Goal: Information Seeking & Learning: Learn about a topic

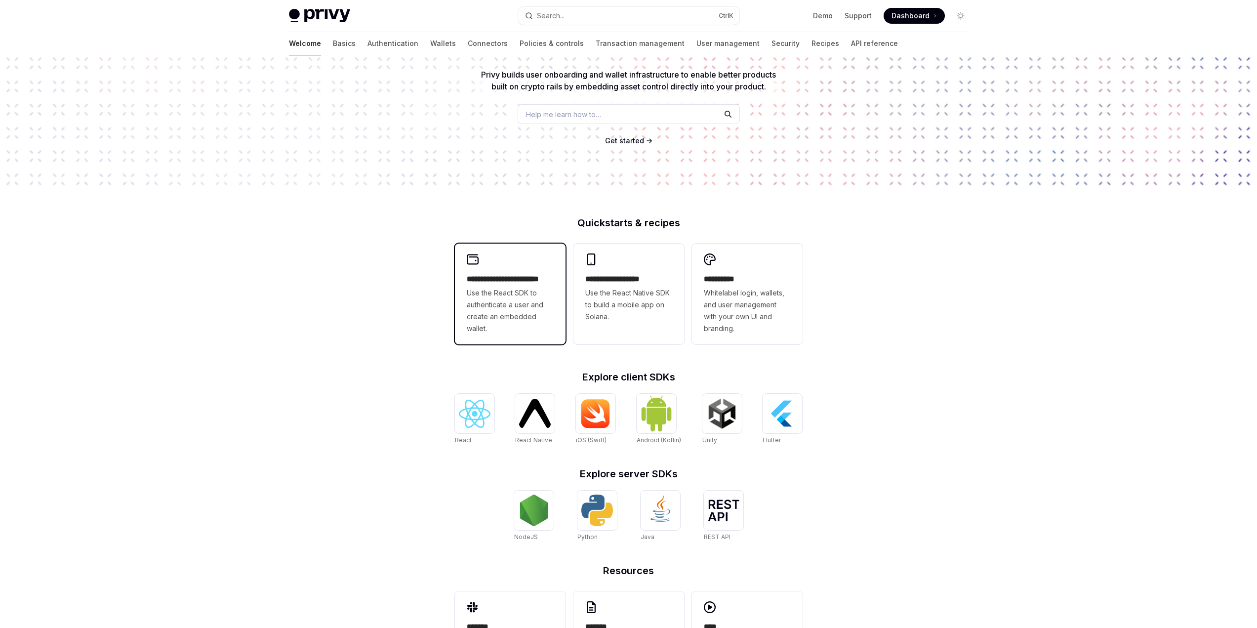
scroll to position [99, 0]
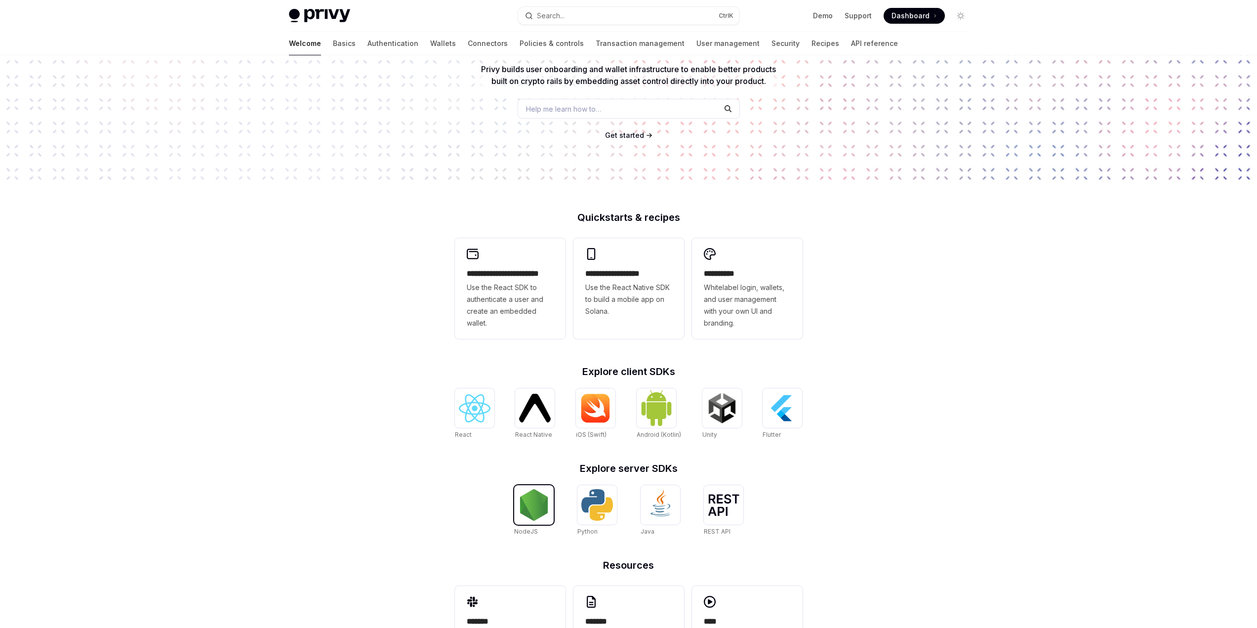
click at [540, 499] on img at bounding box center [534, 505] width 32 height 32
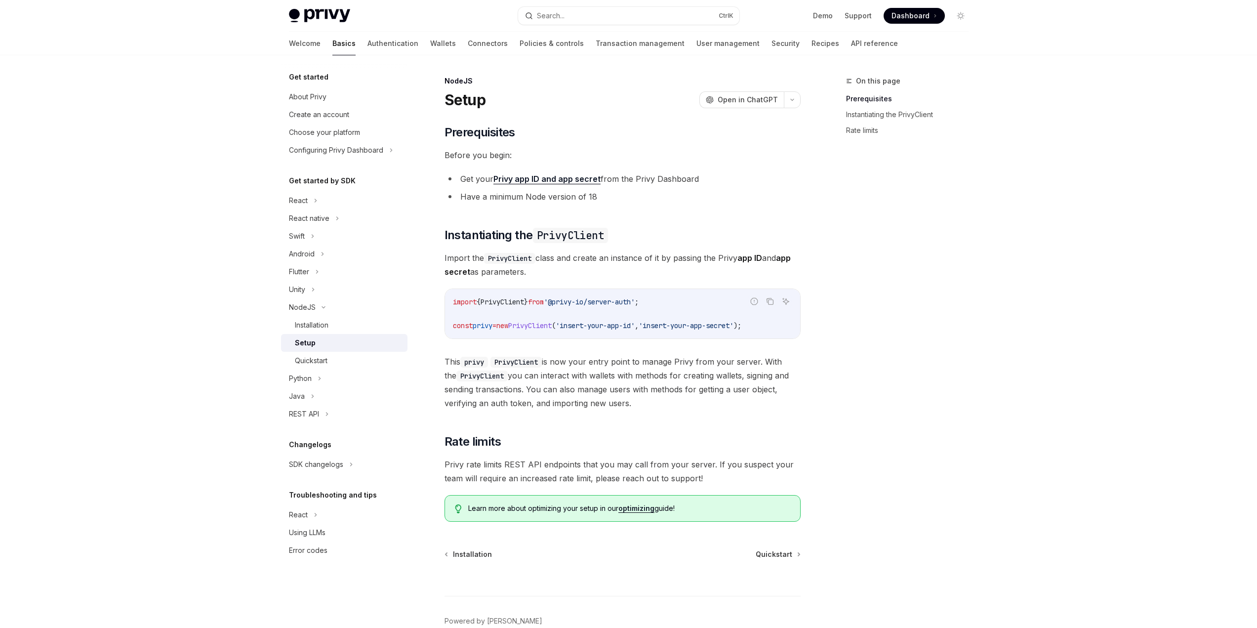
scroll to position [4, 0]
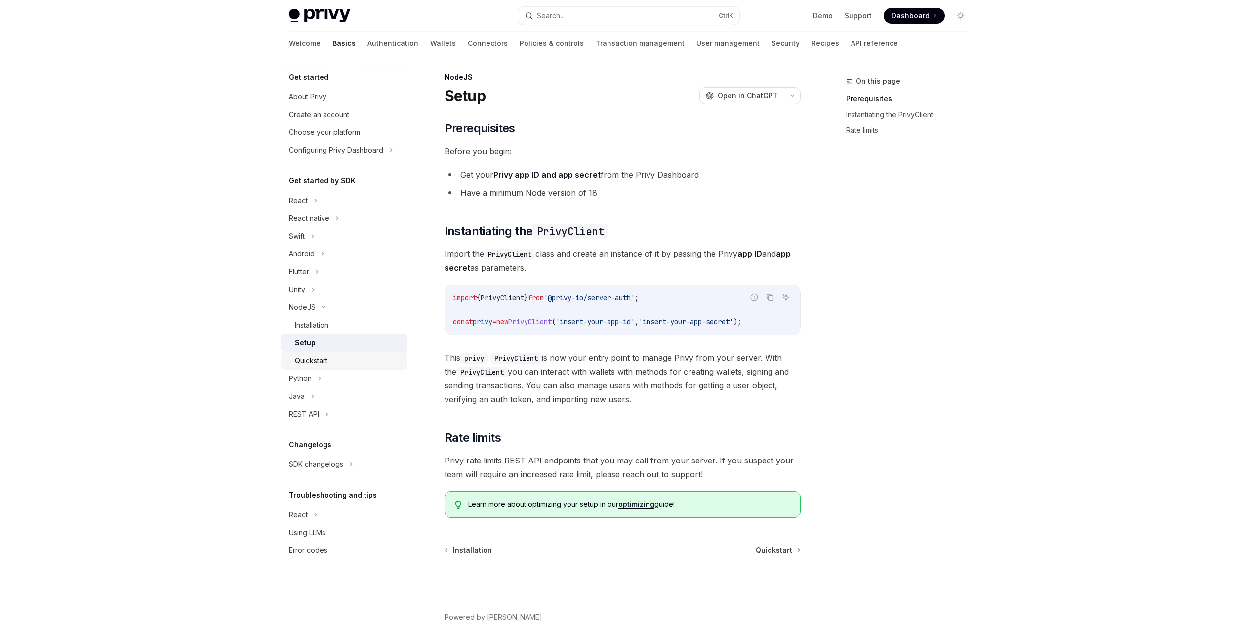
click at [324, 361] on div "Quickstart" at bounding box center [311, 361] width 33 height 12
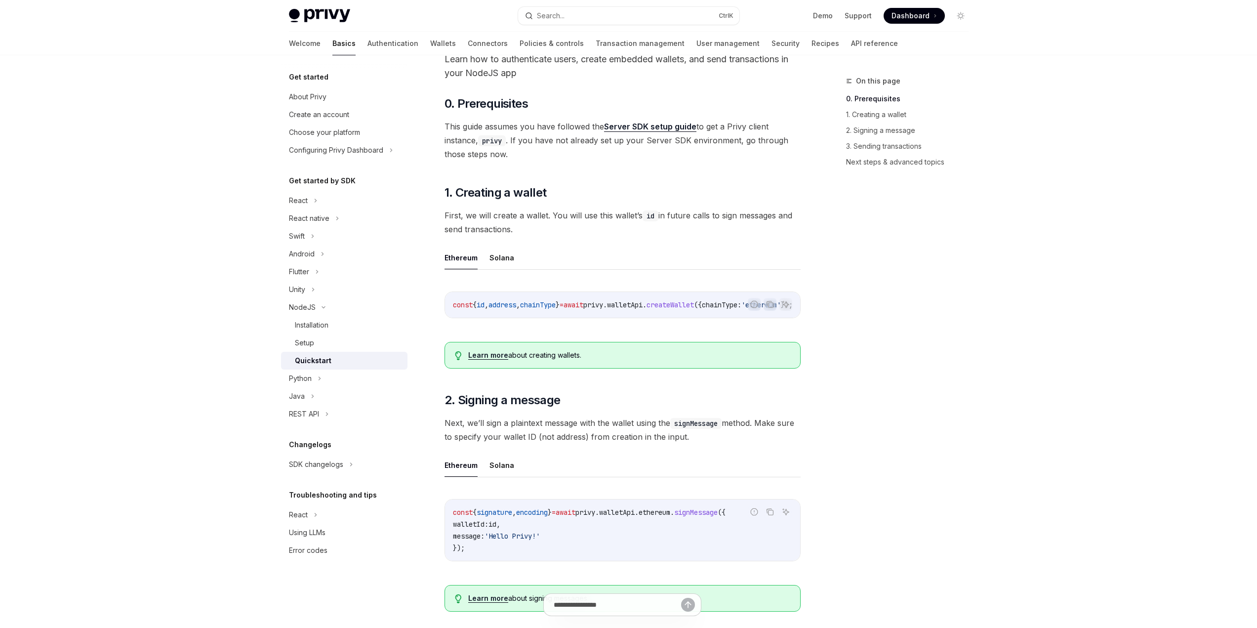
scroll to position [103, 0]
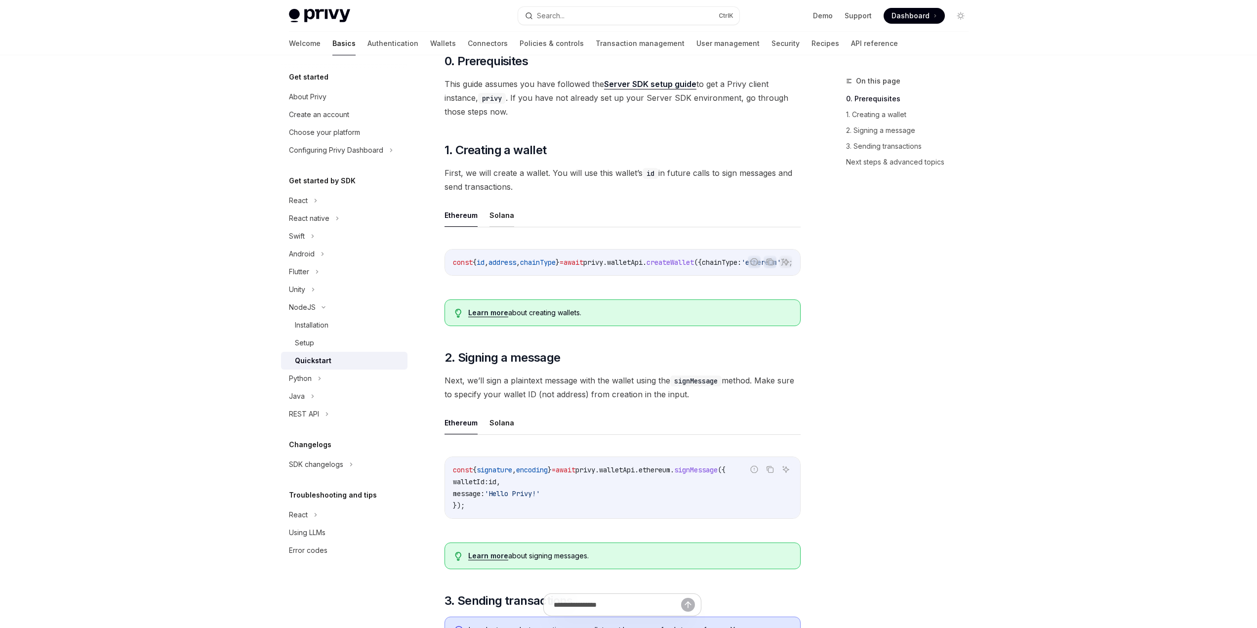
click at [490, 217] on button "Solana" at bounding box center [501, 214] width 25 height 23
click at [462, 217] on button "Ethereum" at bounding box center [460, 214] width 33 height 23
click at [499, 213] on button "Solana" at bounding box center [501, 214] width 25 height 23
click at [455, 215] on button "Ethereum" at bounding box center [460, 214] width 33 height 23
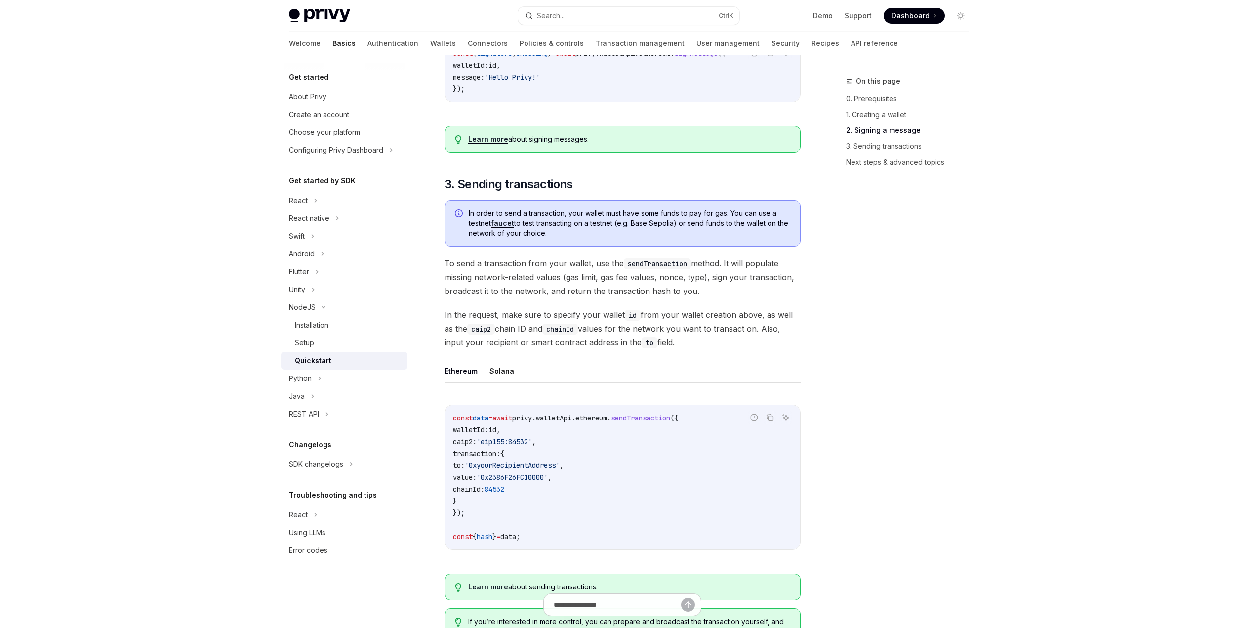
scroll to position [498, 0]
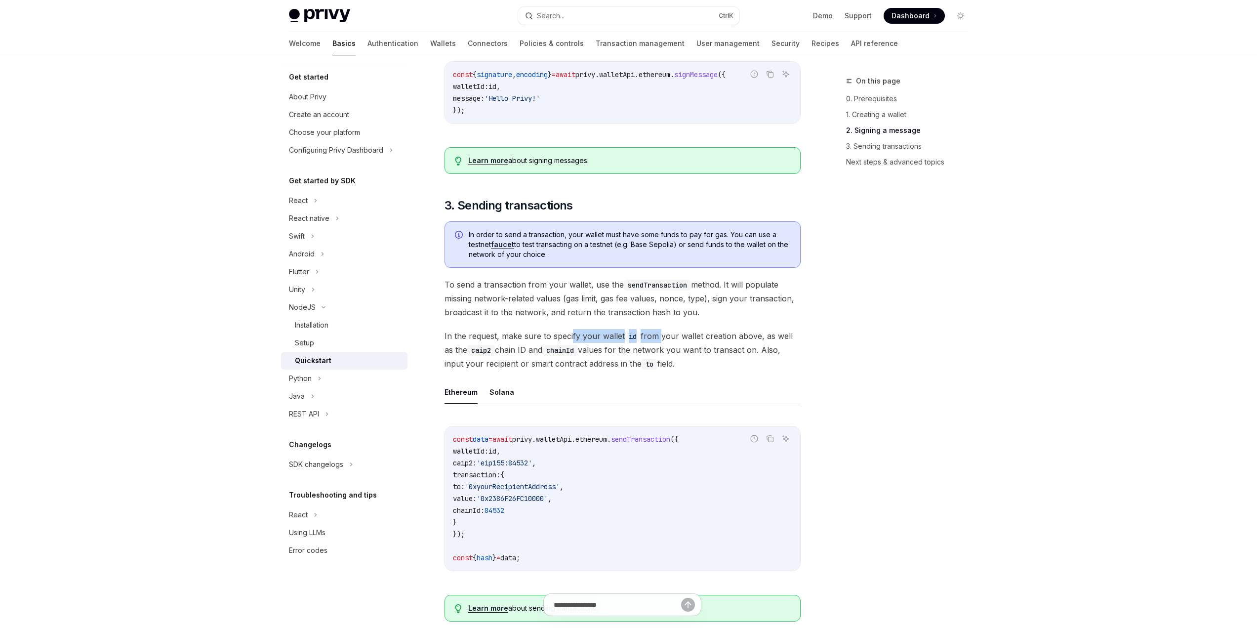
drag, startPoint x: 570, startPoint y: 338, endPoint x: 657, endPoint y: 336, distance: 86.4
click at [657, 336] on span "In the request, make sure to specify your wallet id from your wallet creation a…" at bounding box center [622, 349] width 356 height 41
click at [657, 335] on span "In the request, make sure to specify your wallet id from your wallet creation a…" at bounding box center [622, 349] width 356 height 41
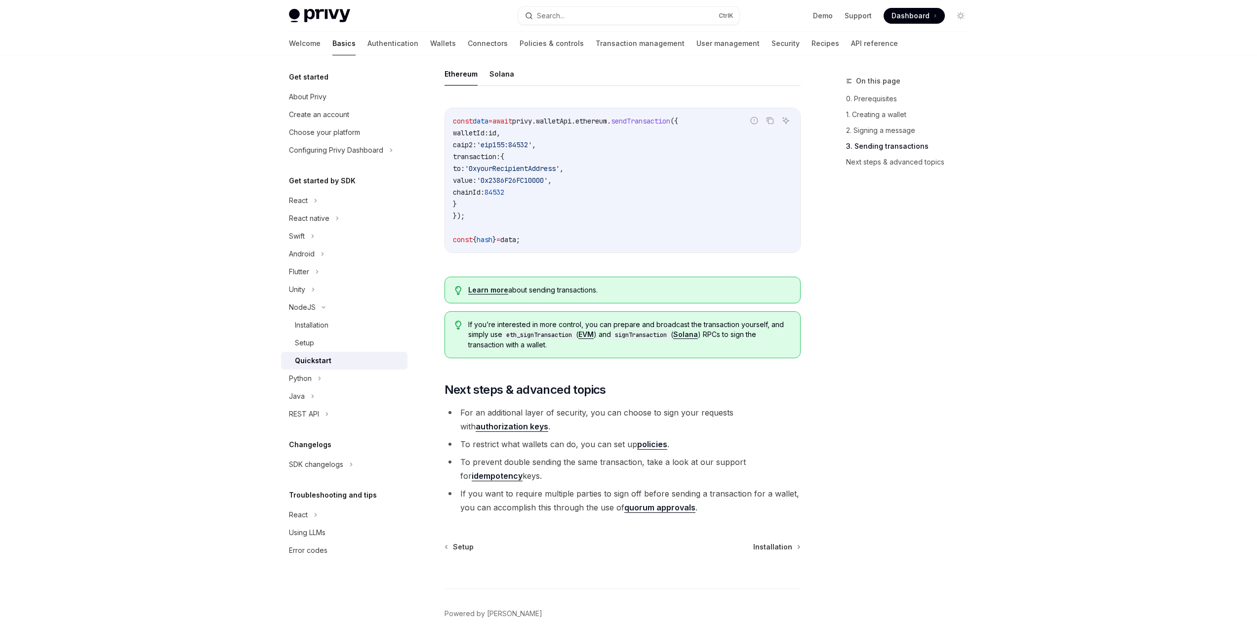
scroll to position [866, 0]
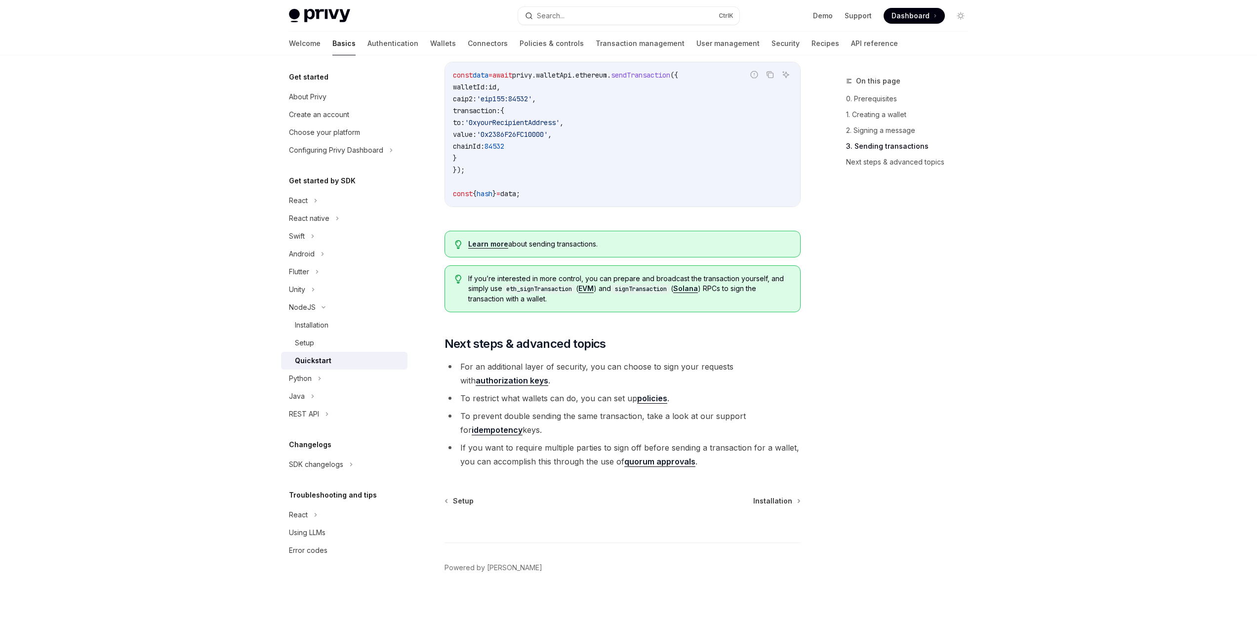
click at [548, 375] on link "authorization keys" at bounding box center [512, 380] width 73 height 10
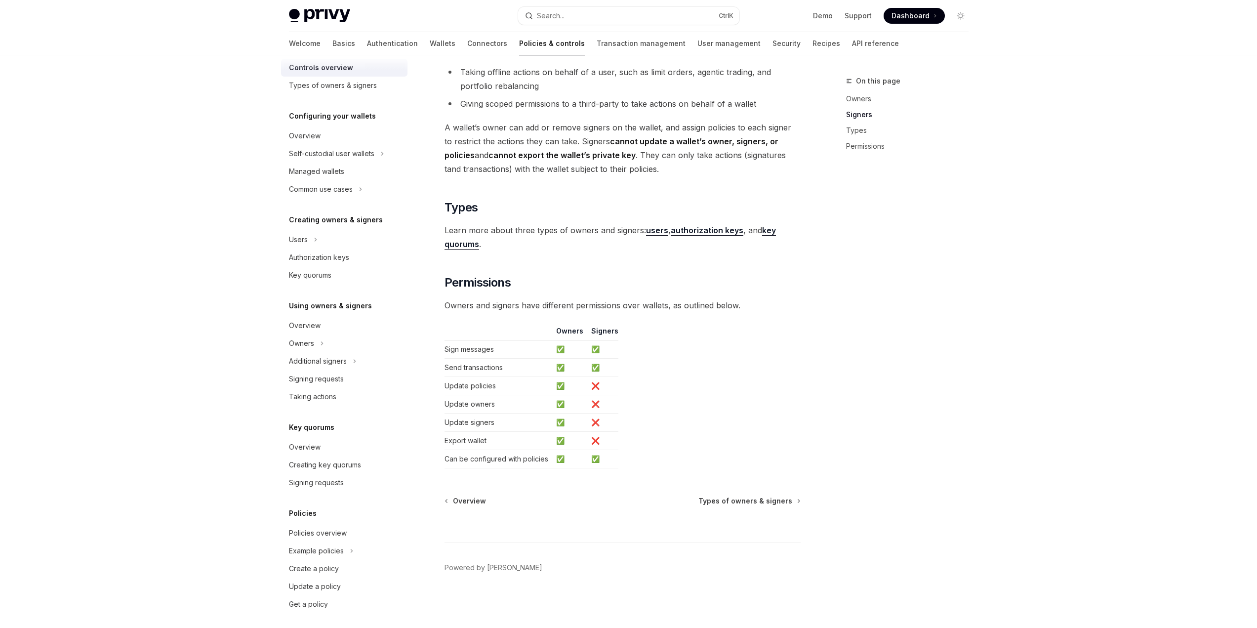
scroll to position [68, 0]
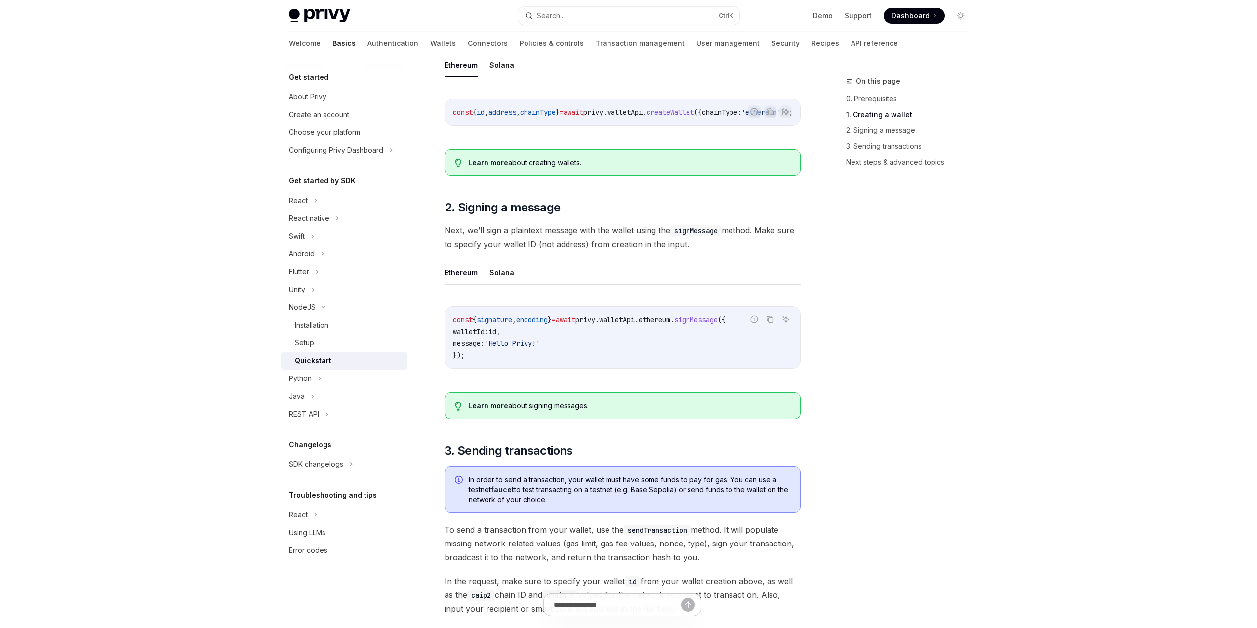
scroll to position [241, 0]
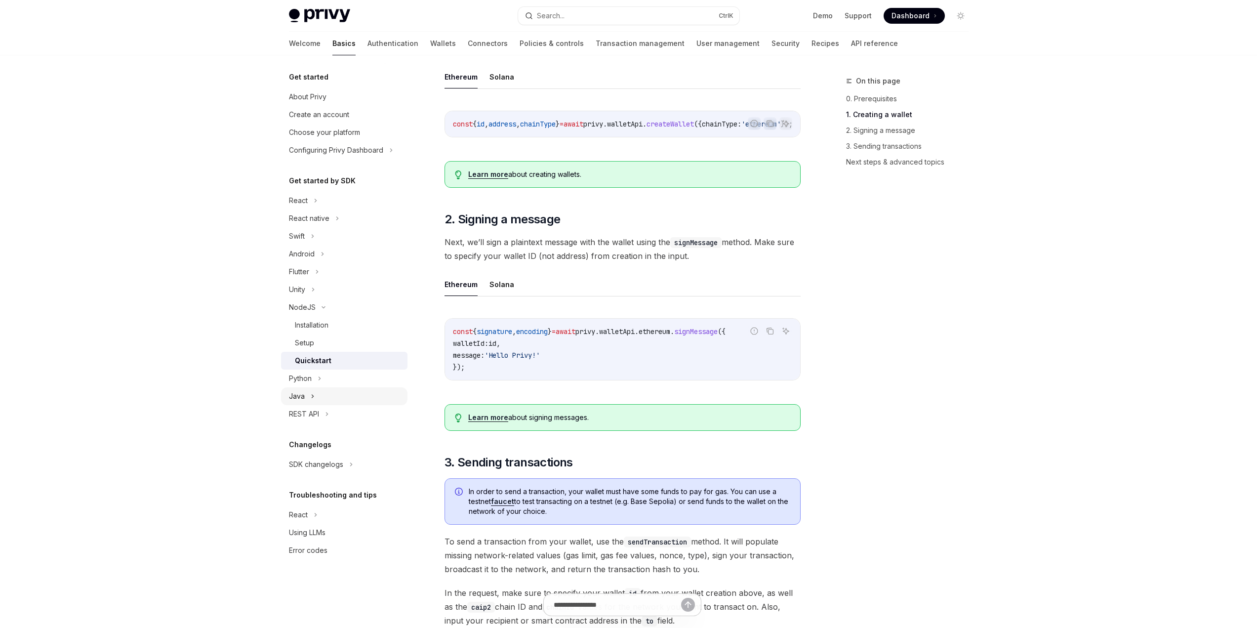
click at [311, 392] on icon at bounding box center [313, 396] width 4 height 12
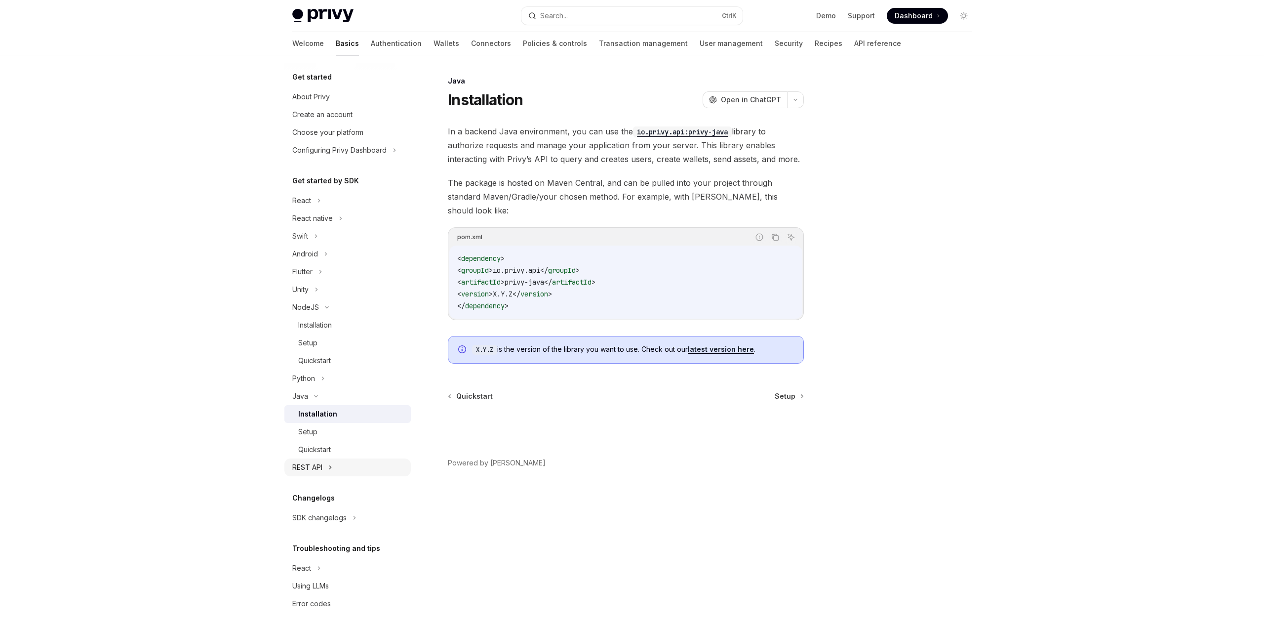
click at [322, 465] on div "REST API" at bounding box center [307, 467] width 30 height 12
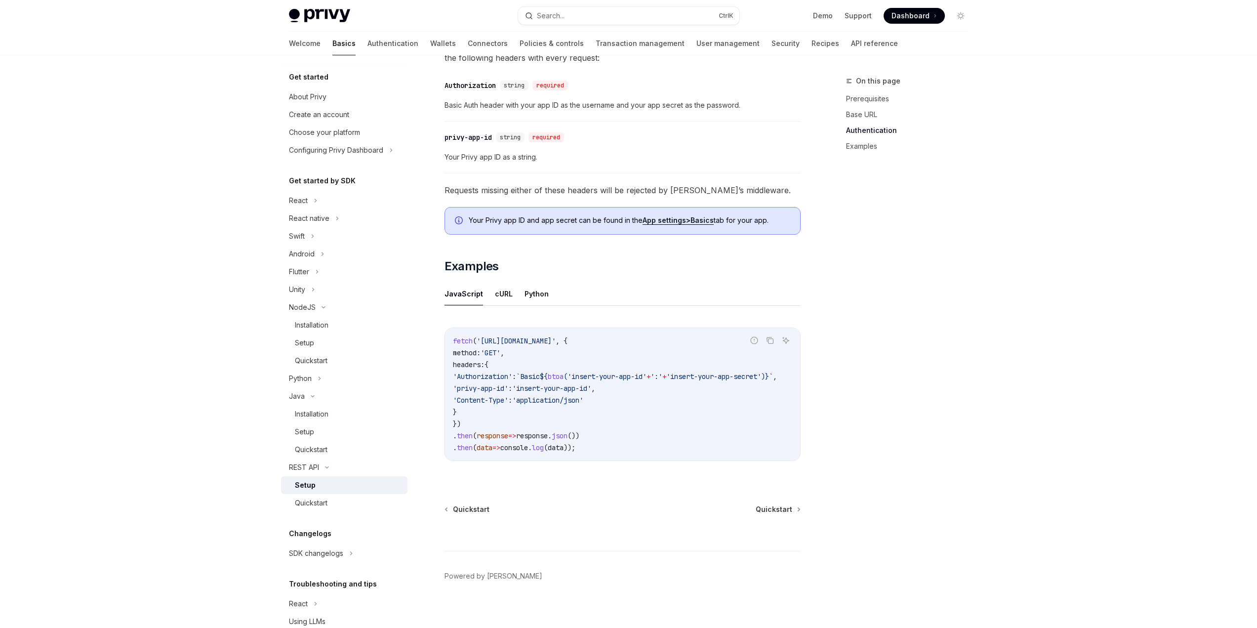
scroll to position [326, 0]
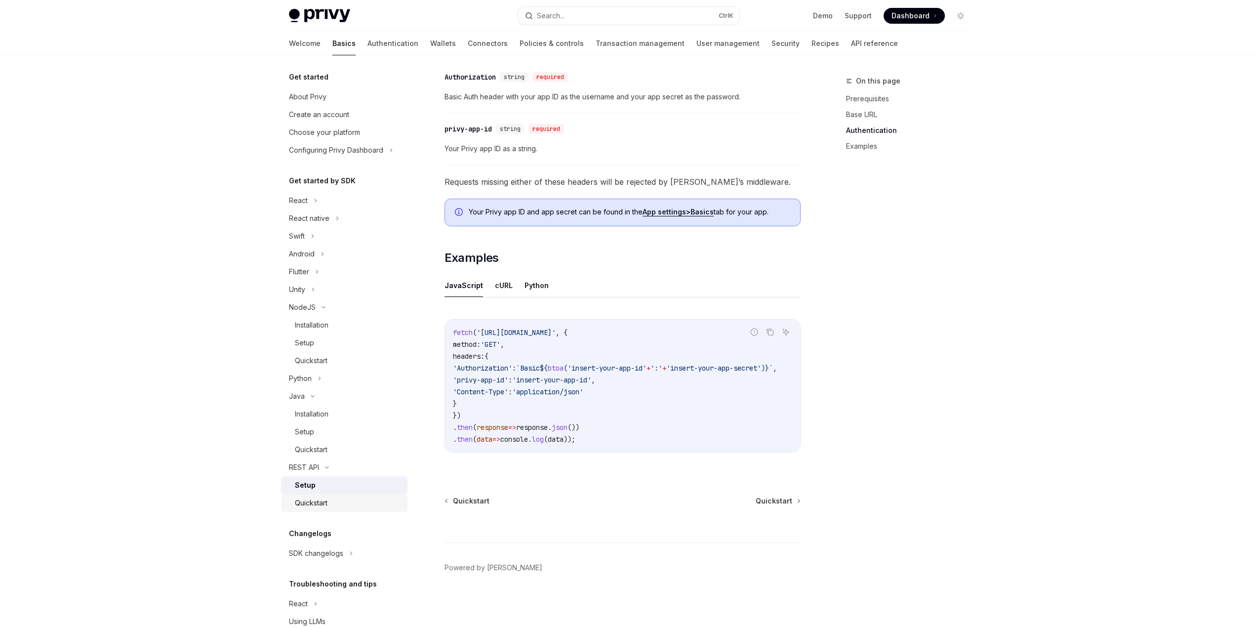
click at [347, 497] on link "Quickstart" at bounding box center [344, 503] width 126 height 18
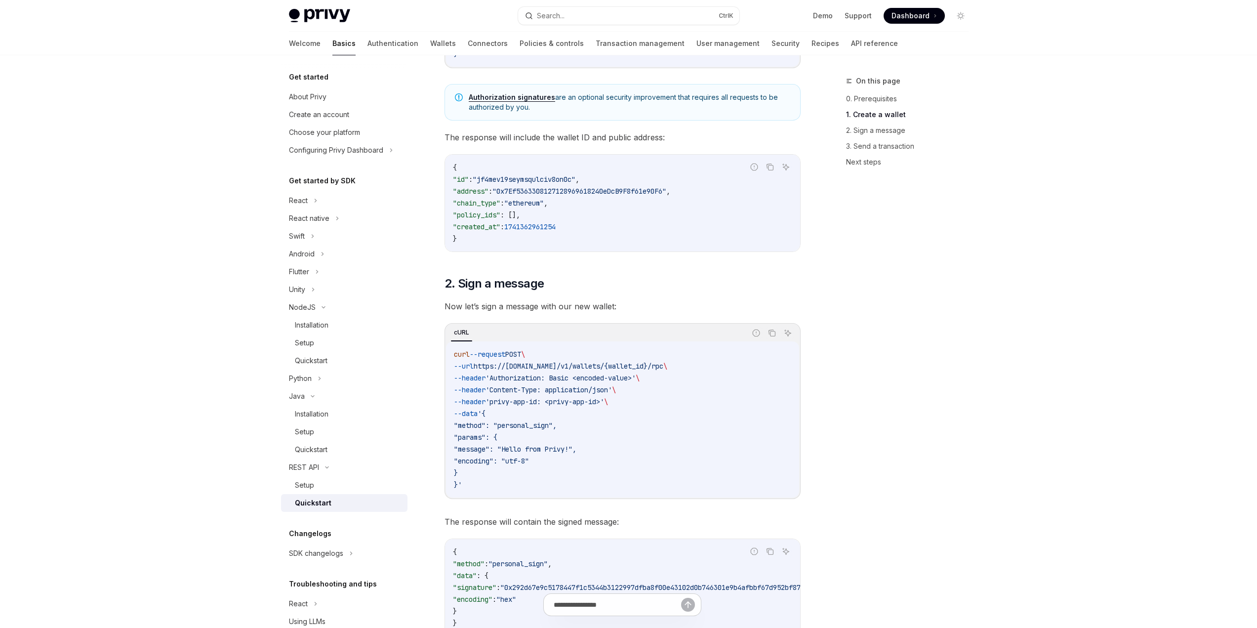
scroll to position [346, 0]
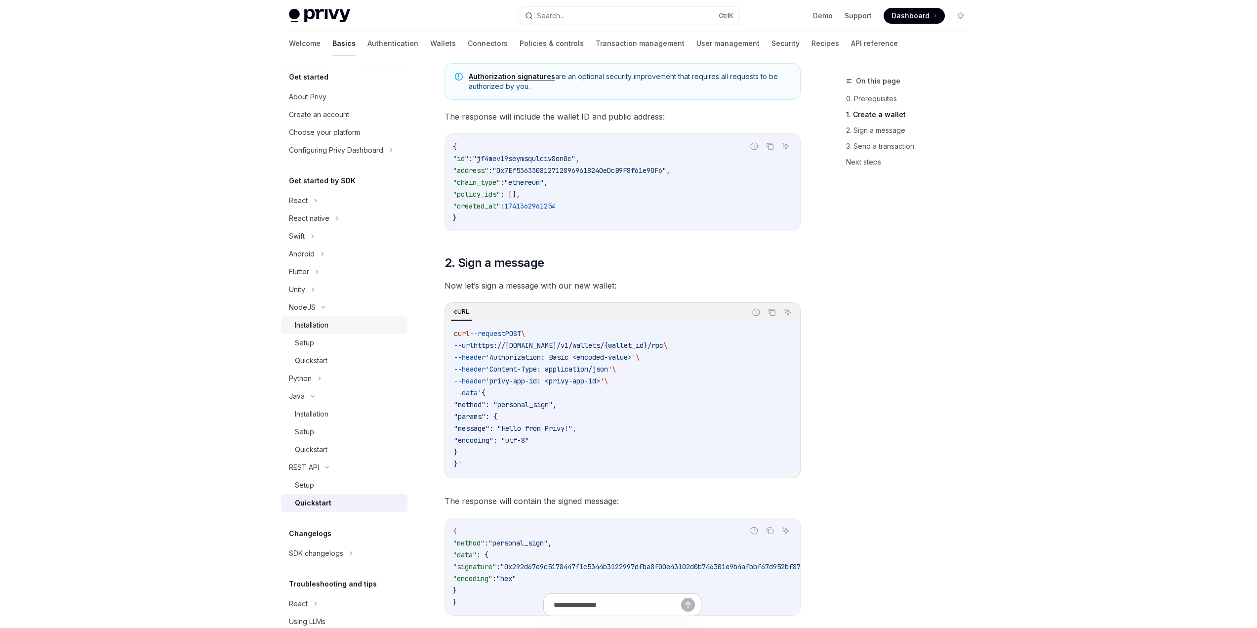
click at [320, 327] on div "Installation" at bounding box center [312, 325] width 34 height 12
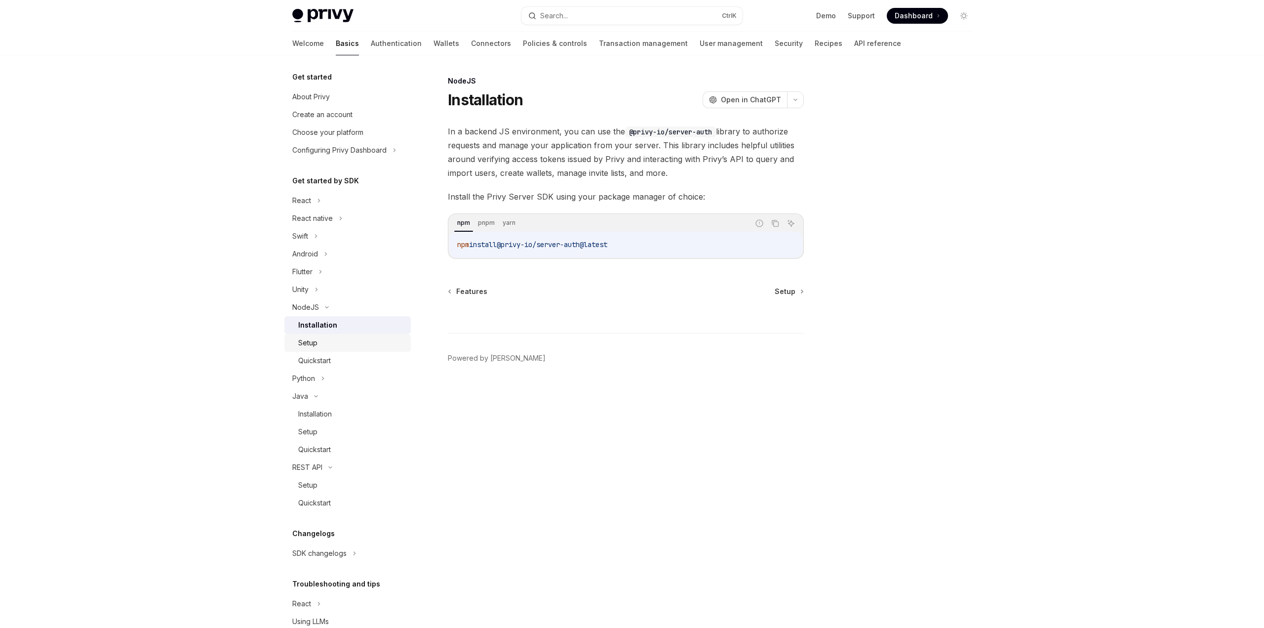
click at [331, 348] on div "Setup" at bounding box center [351, 343] width 107 height 12
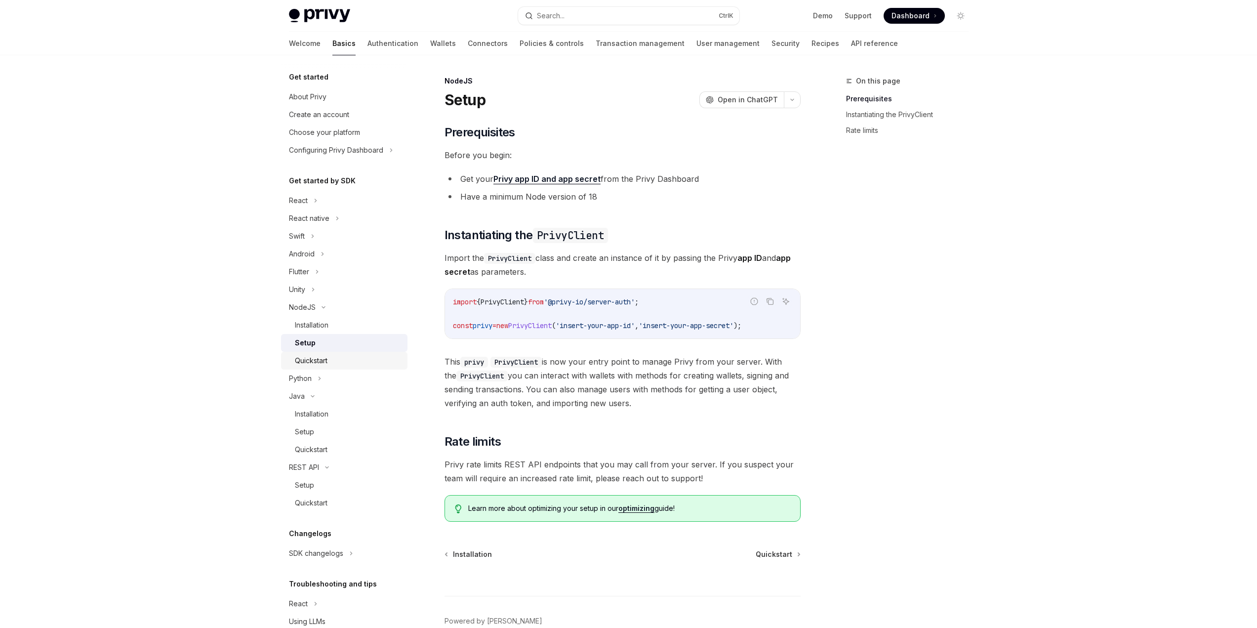
click at [338, 354] on link "Quickstart" at bounding box center [344, 361] width 126 height 18
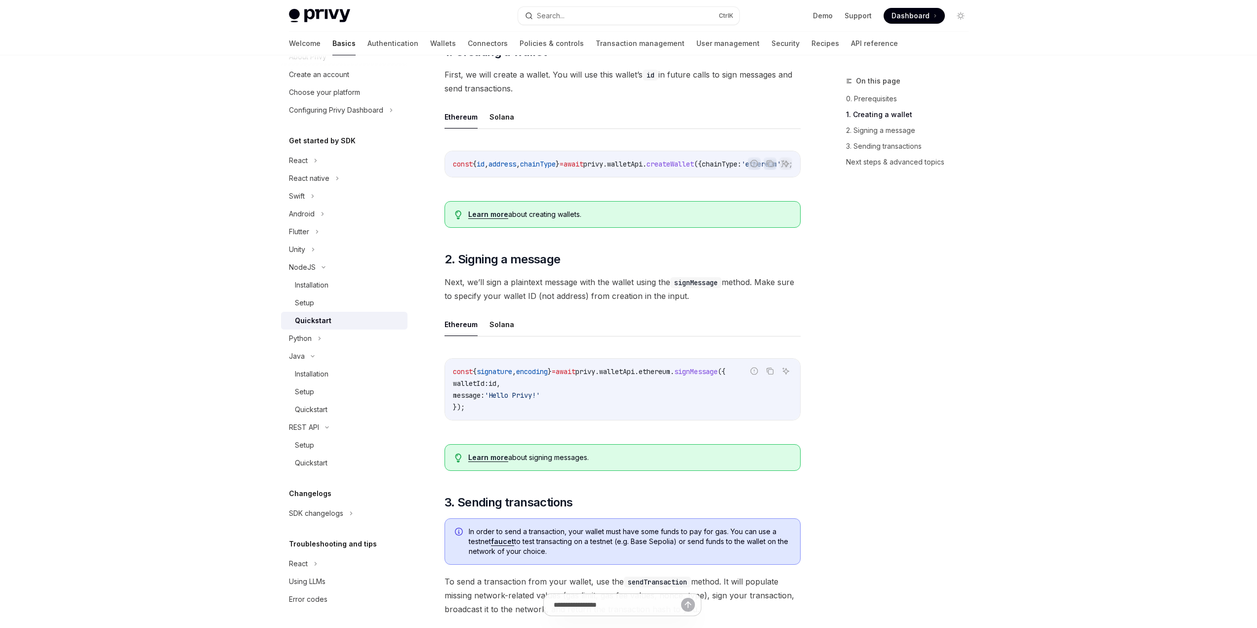
scroll to position [174, 0]
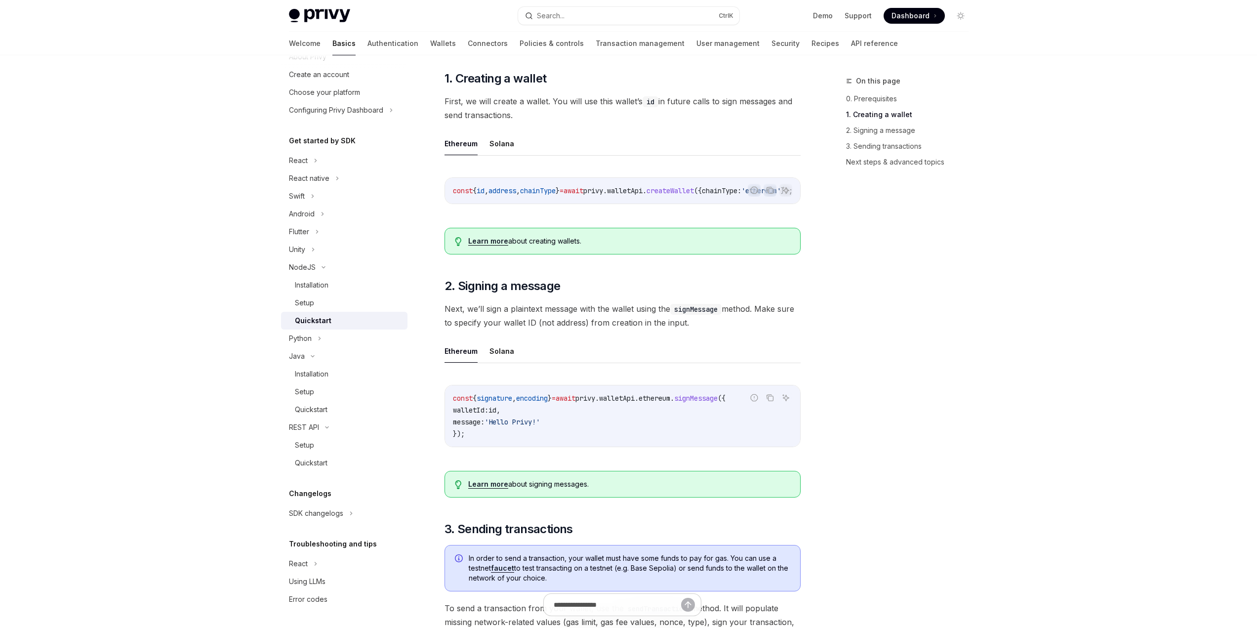
click at [326, 7] on div "Privy Docs home page Search... Ctrl K Demo Support Dashboard Dashboard Search..." at bounding box center [629, 16] width 680 height 32
click at [368, 46] on link "Authentication" at bounding box center [392, 44] width 51 height 24
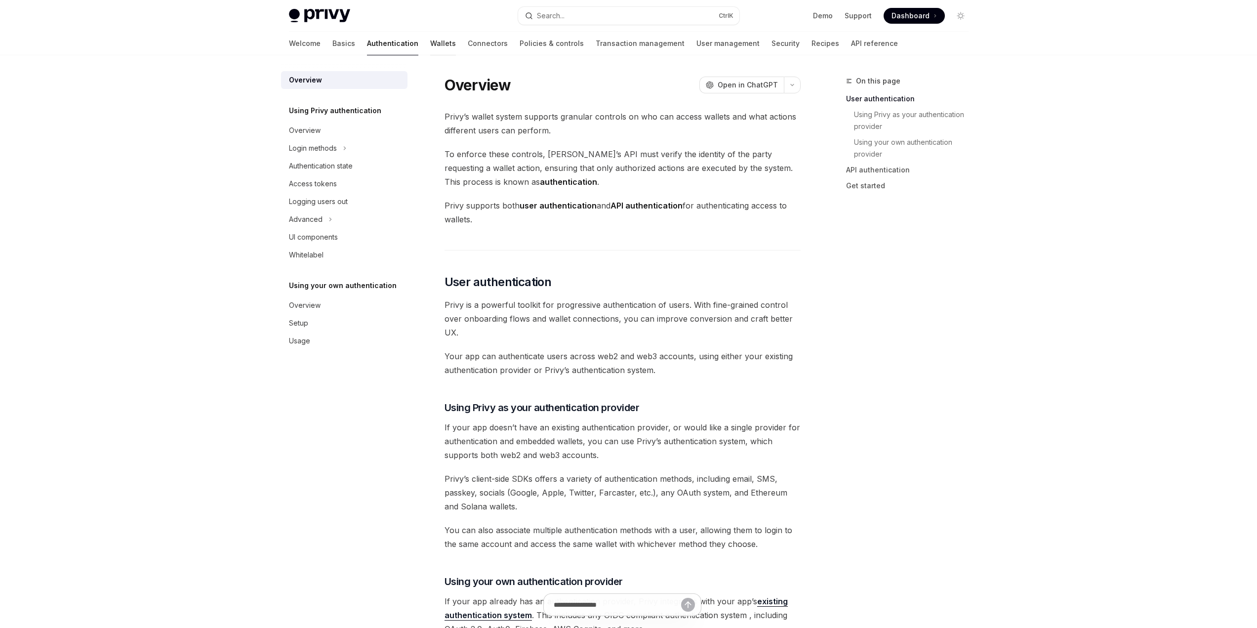
click at [430, 44] on link "Wallets" at bounding box center [443, 44] width 26 height 24
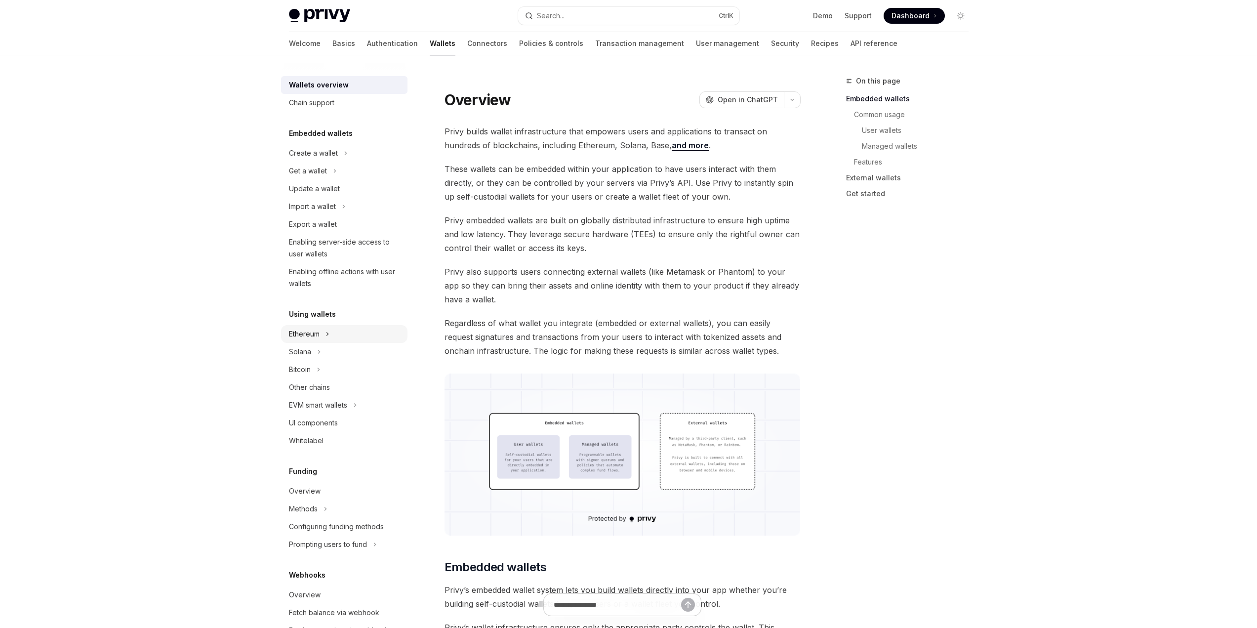
click at [331, 336] on div "Ethereum" at bounding box center [344, 334] width 126 height 18
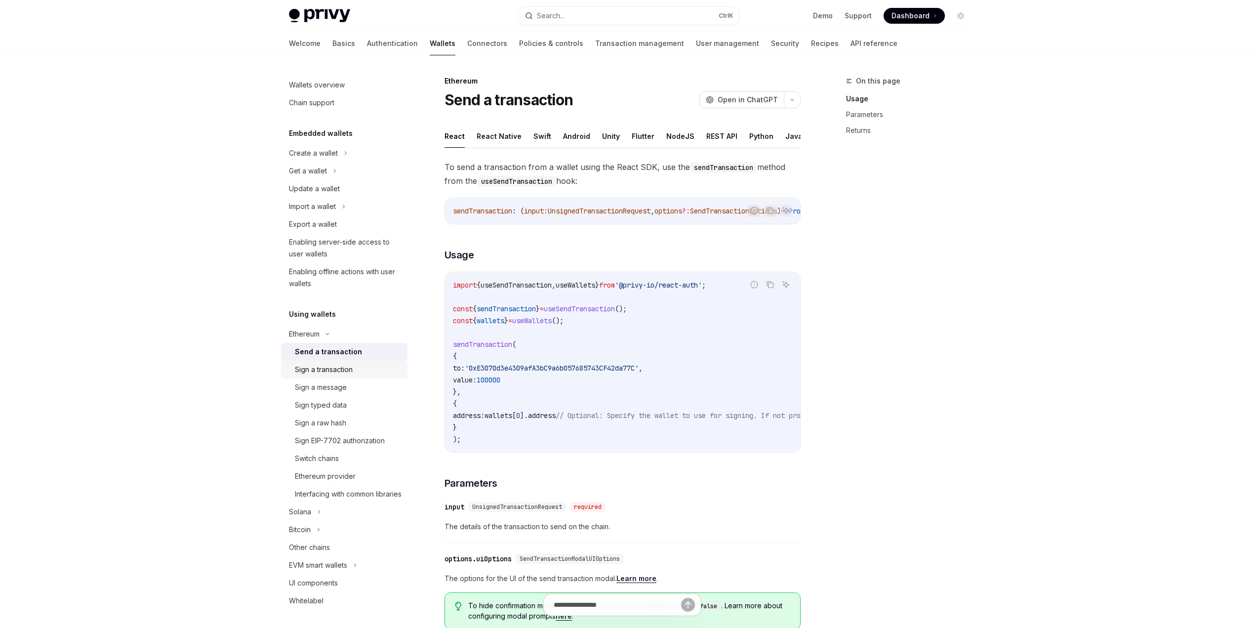
click at [363, 372] on div "Sign a transaction" at bounding box center [348, 369] width 107 height 12
click at [355, 356] on div "Send a transaction" at bounding box center [325, 352] width 61 height 12
click at [354, 367] on div "Sign a transaction" at bounding box center [348, 369] width 107 height 12
click at [354, 357] on div "Send a transaction" at bounding box center [325, 352] width 61 height 12
click at [358, 370] on div "Sign a transaction" at bounding box center [348, 369] width 107 height 12
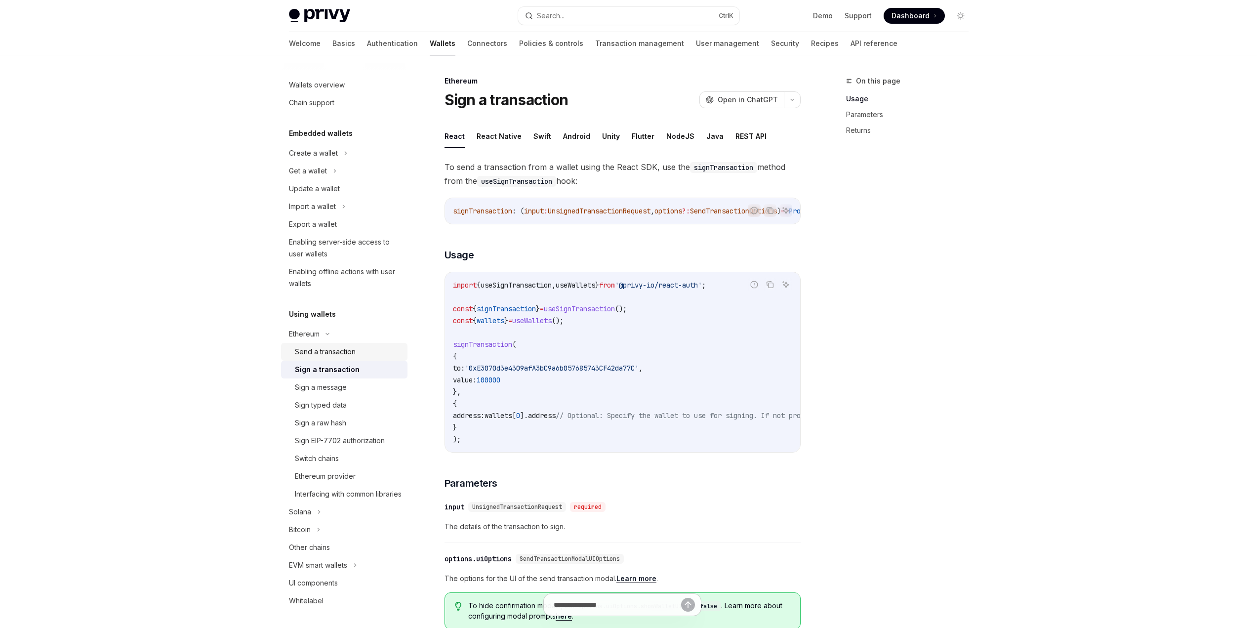
click at [355, 359] on link "Send a transaction" at bounding box center [344, 352] width 126 height 18
click at [360, 374] on div "Sign a transaction" at bounding box center [348, 369] width 107 height 12
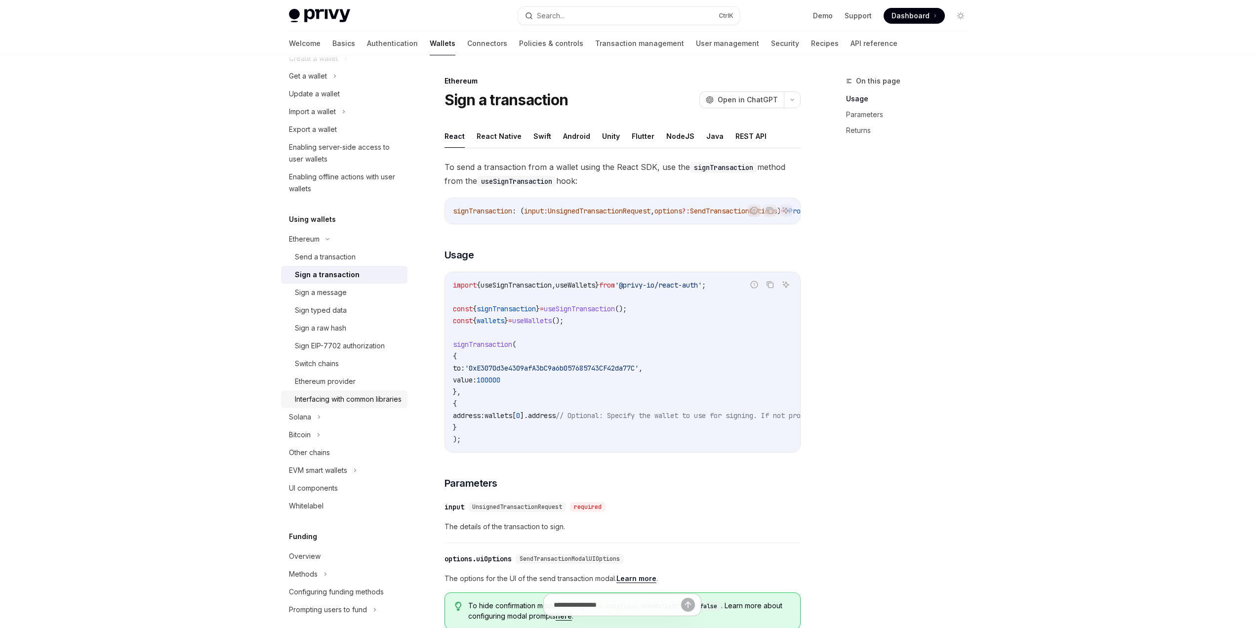
scroll to position [99, 0]
click at [355, 440] on div "Bitcoin" at bounding box center [344, 431] width 126 height 18
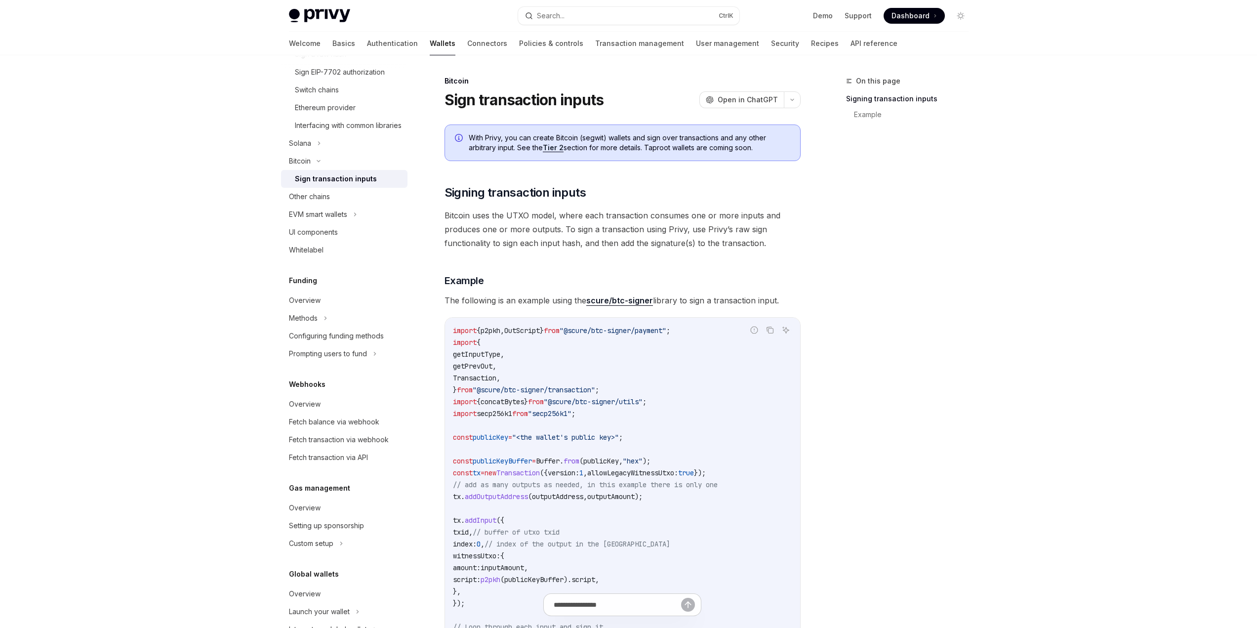
scroll to position [410, 0]
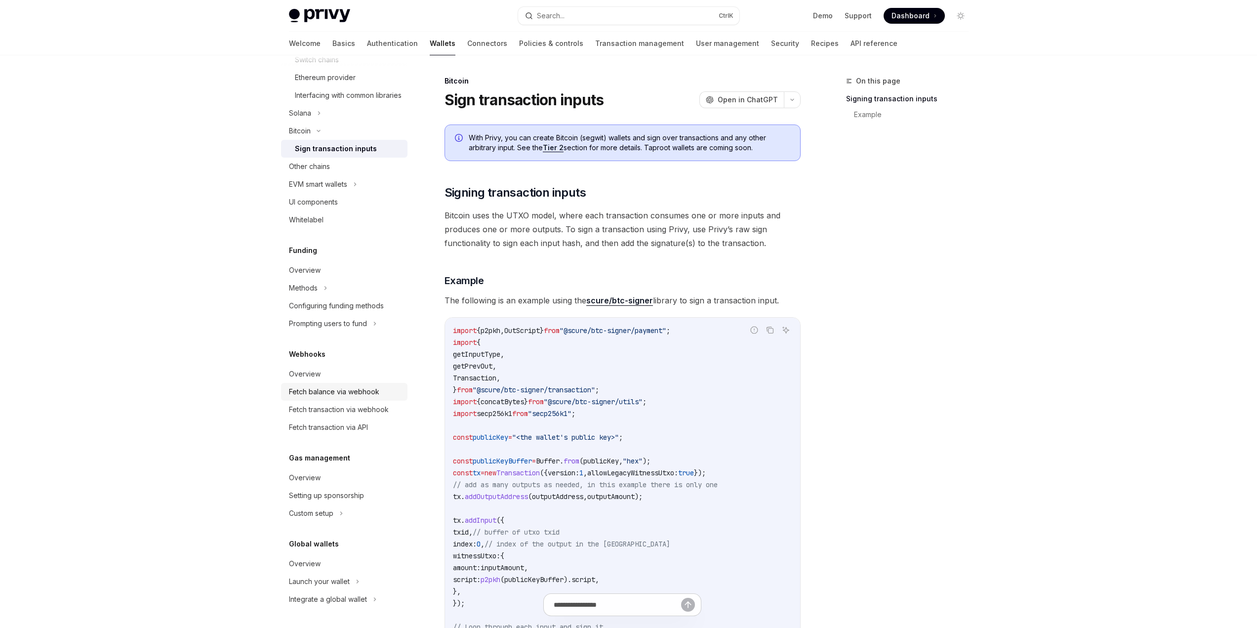
click at [342, 394] on div "Fetch balance via webhook" at bounding box center [334, 392] width 90 height 12
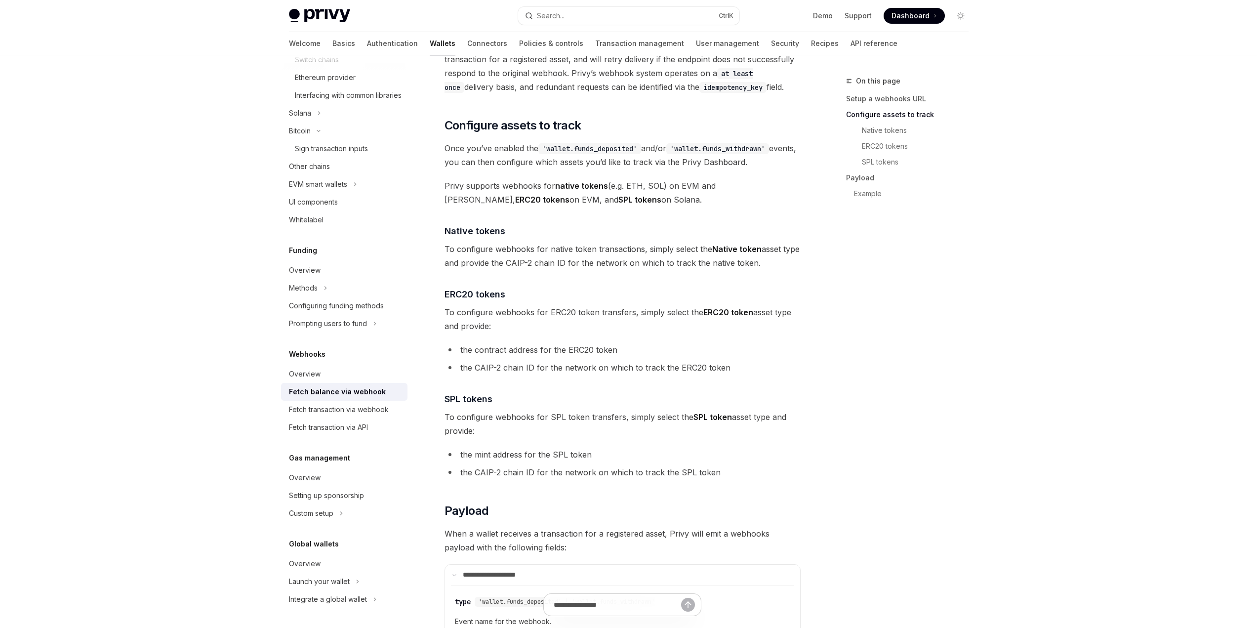
scroll to position [99, 0]
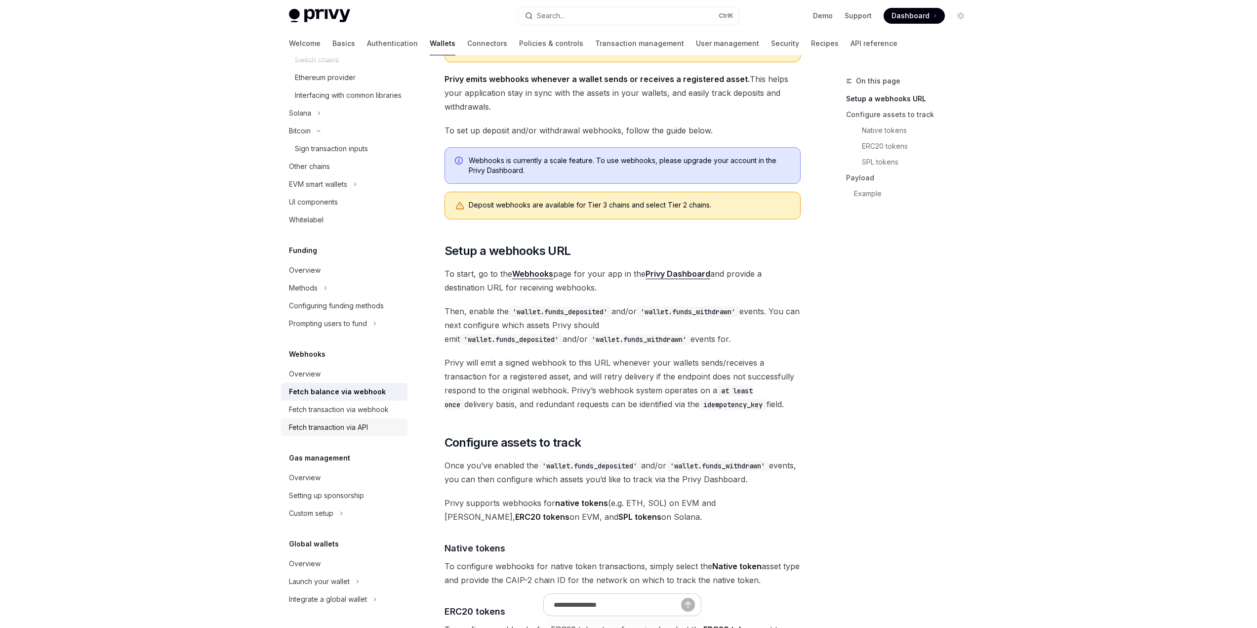
click at [375, 425] on div "Fetch transaction via API" at bounding box center [345, 427] width 113 height 12
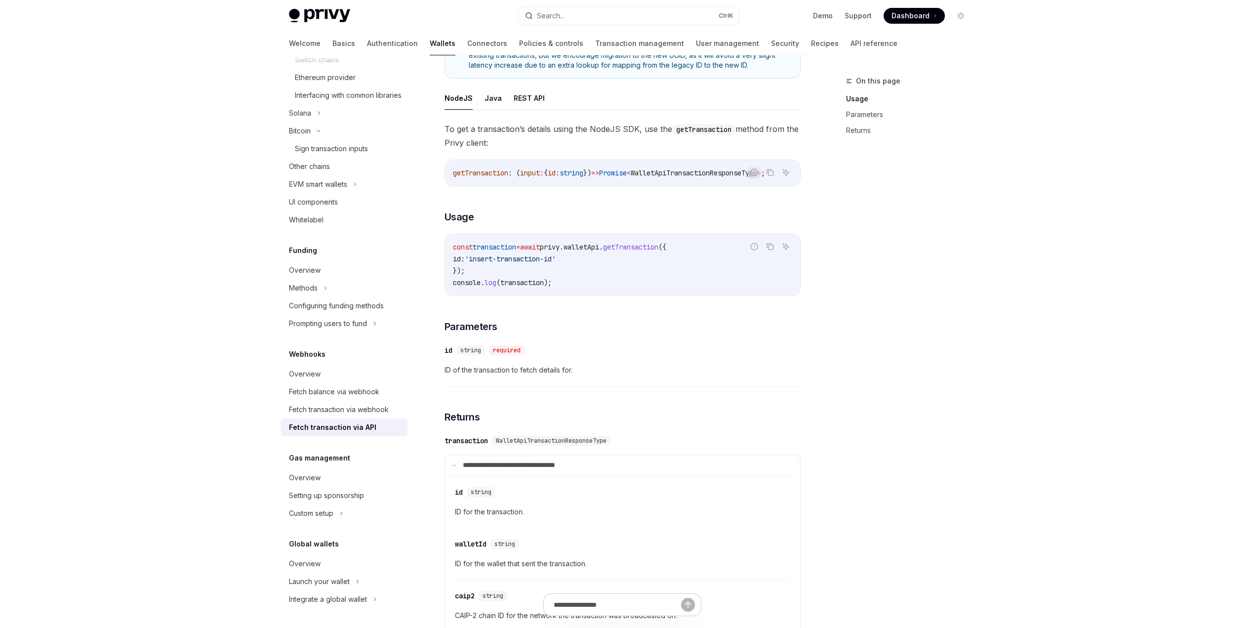
scroll to position [99, 0]
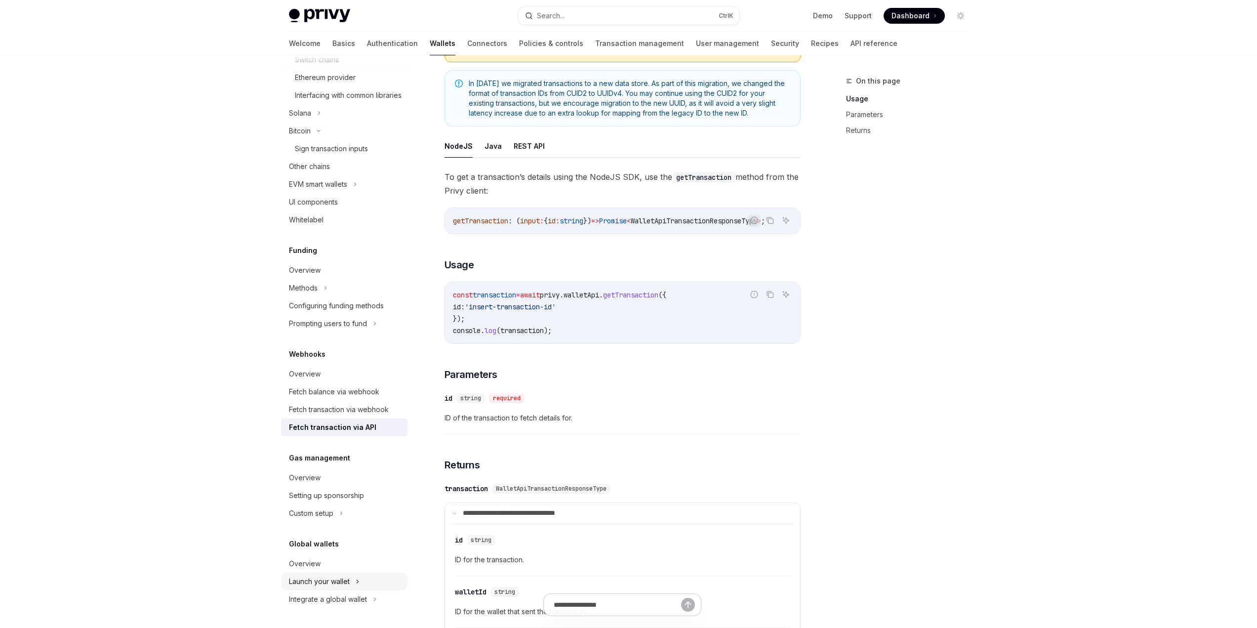
click at [345, 580] on div "Launch your wallet" at bounding box center [319, 581] width 61 height 12
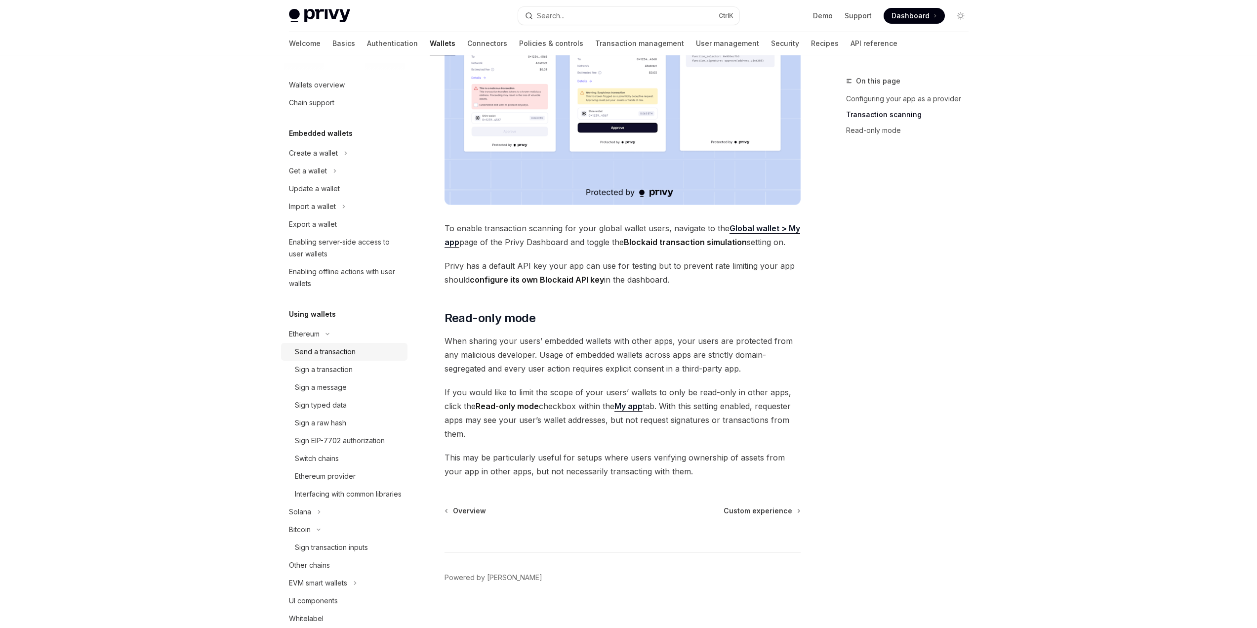
click at [330, 350] on div "Send a transaction" at bounding box center [325, 352] width 61 height 12
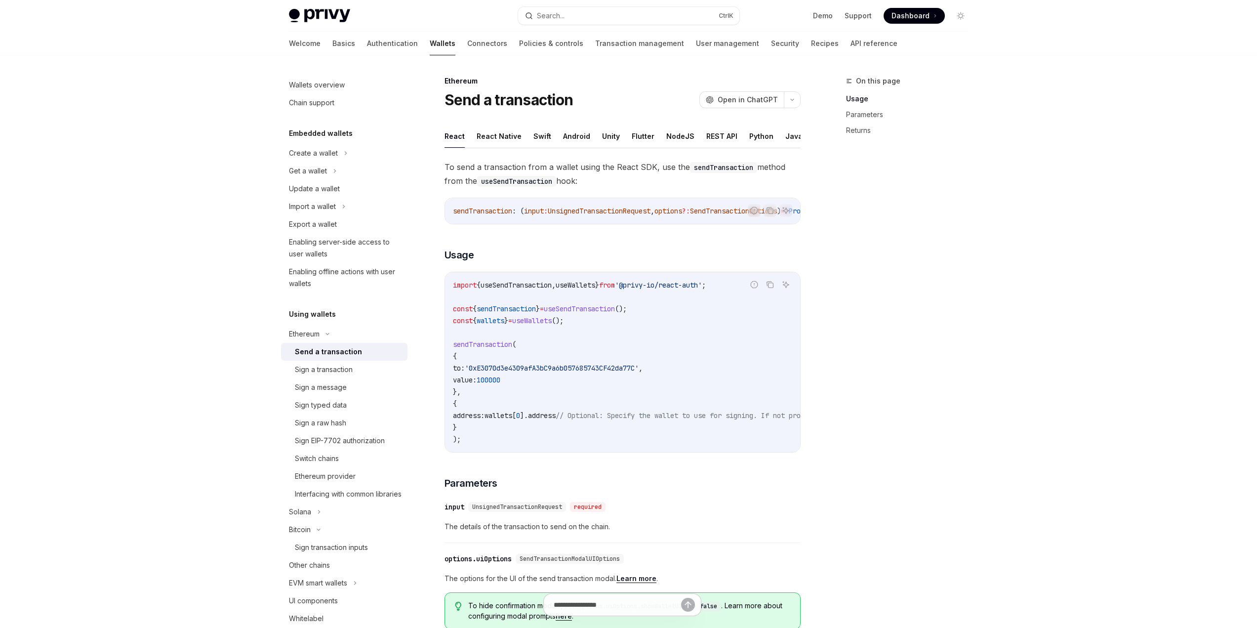
click at [733, 135] on ul "React React Native Swift Android Unity Flutter NodeJS REST API Python Java" at bounding box center [622, 136] width 356 height 24
click at [725, 138] on button "REST API" at bounding box center [721, 135] width 31 height 23
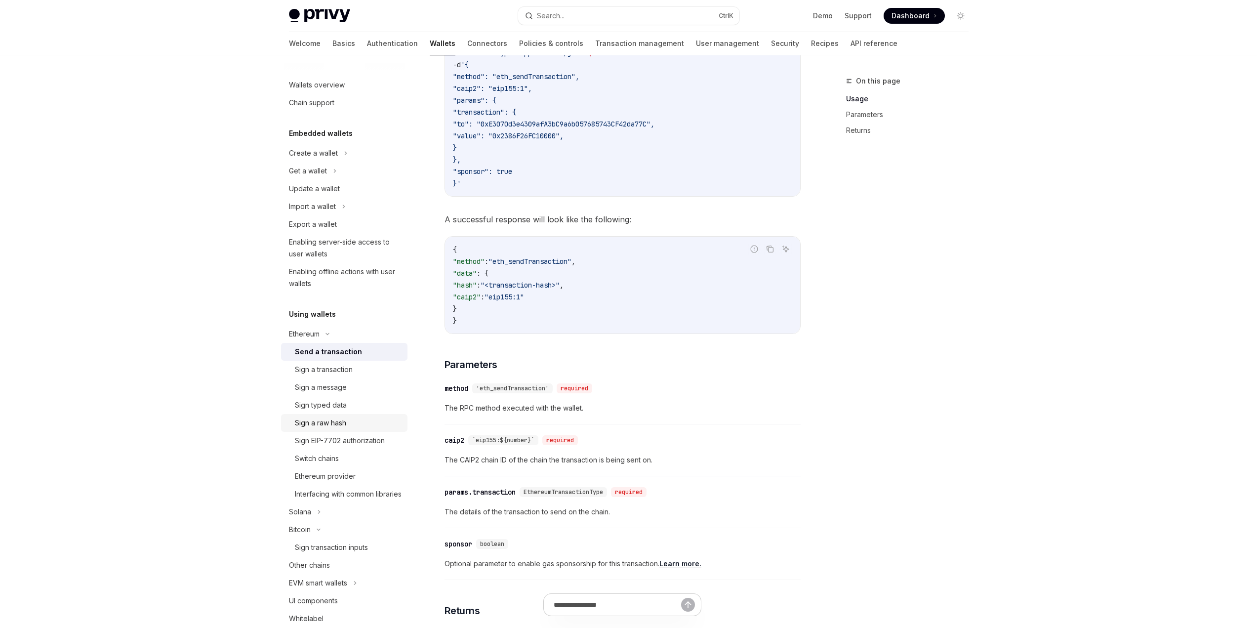
scroll to position [346, 0]
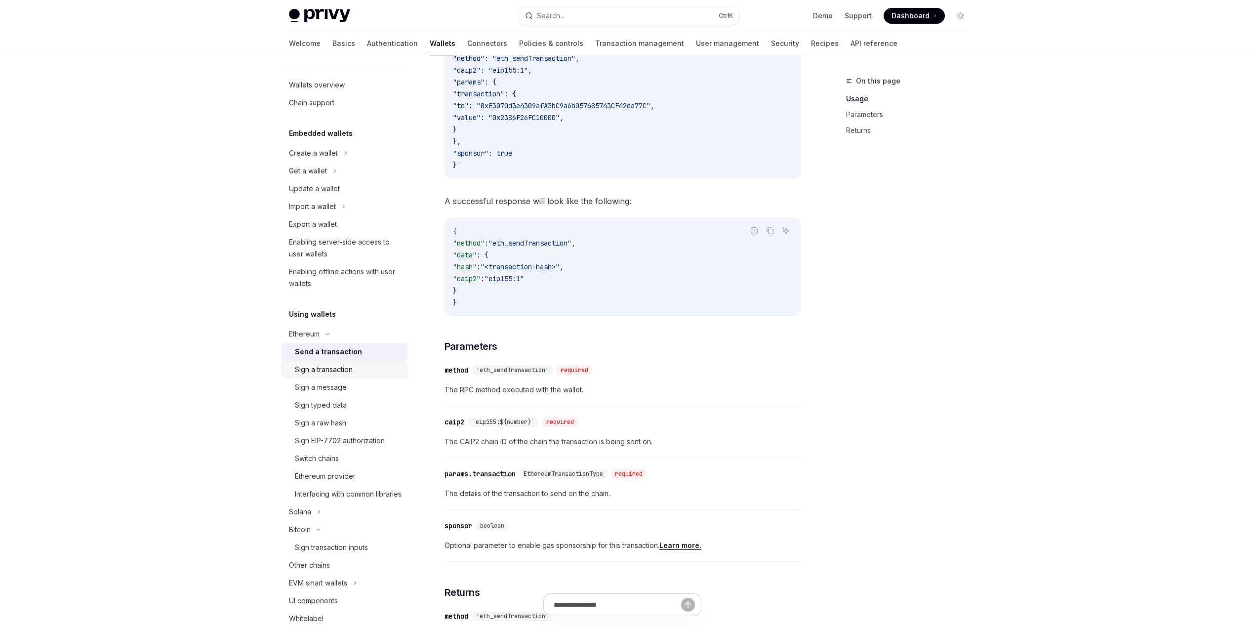
click at [341, 370] on div "Sign a transaction" at bounding box center [324, 369] width 58 height 12
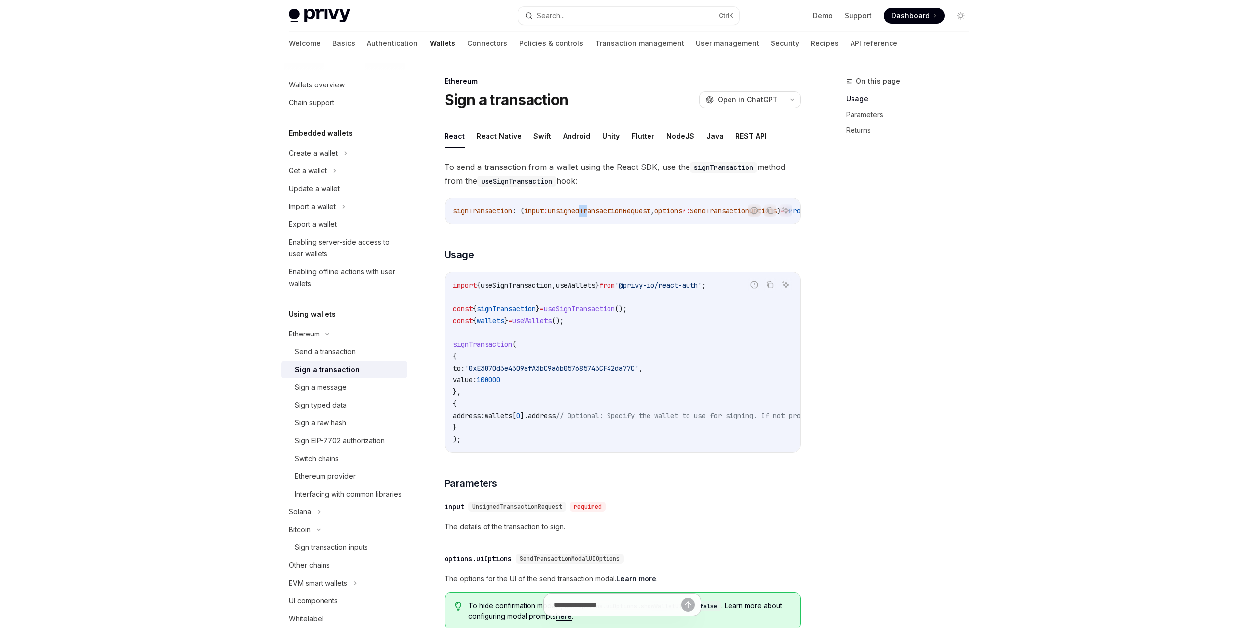
drag, startPoint x: 586, startPoint y: 222, endPoint x: 594, endPoint y: 223, distance: 8.0
click at [594, 223] on div "signTransaction : ( input : UnsignedTransactionRequest , options ?: SendTransac…" at bounding box center [622, 211] width 355 height 26
click at [350, 105] on div "Chain support" at bounding box center [345, 103] width 113 height 12
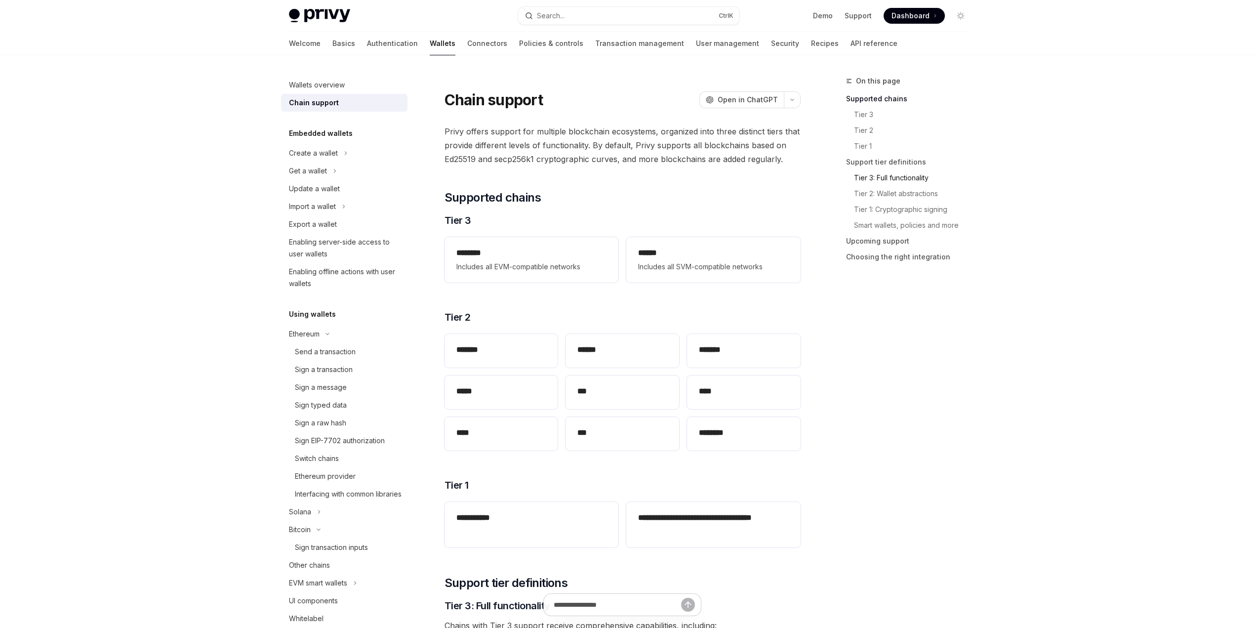
click at [901, 176] on link "Tier 3: Full functionality" at bounding box center [915, 178] width 122 height 16
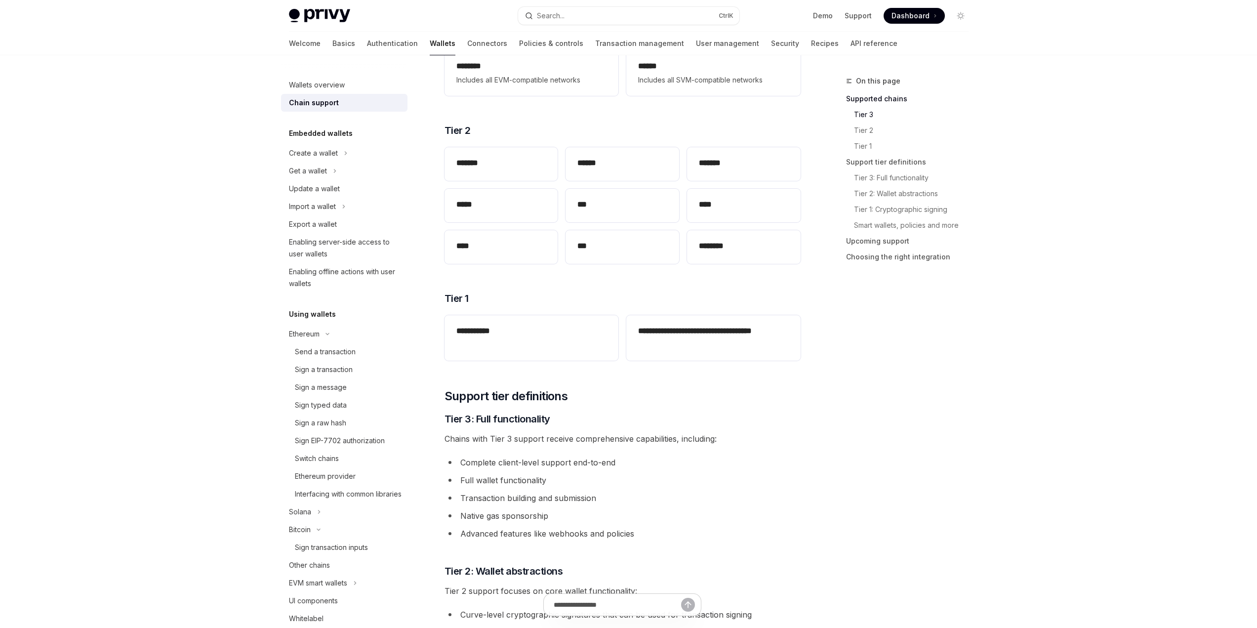
scroll to position [178, 0]
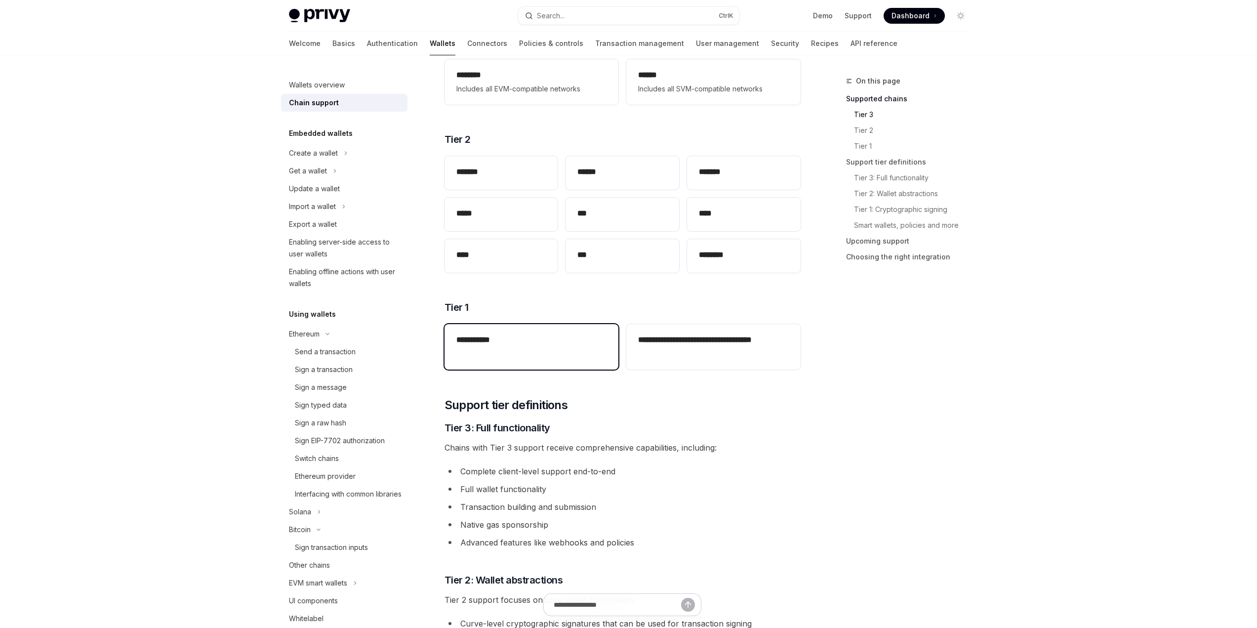
click at [484, 348] on div "**********" at bounding box center [531, 341] width 174 height 34
click at [704, 356] on h2 "**********" at bounding box center [713, 346] width 150 height 24
click at [527, 347] on div "**********" at bounding box center [531, 341] width 174 height 34
click at [491, 344] on h2 "**********" at bounding box center [531, 340] width 150 height 12
drag, startPoint x: 498, startPoint y: 341, endPoint x: 485, endPoint y: 341, distance: 13.3
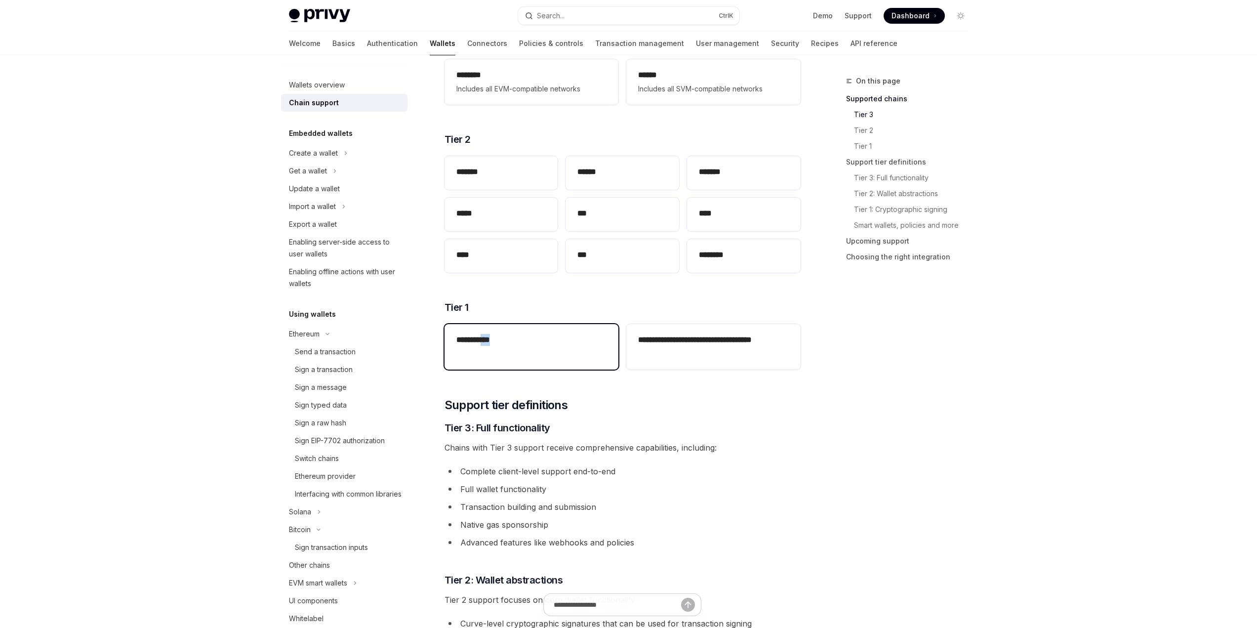
click at [485, 341] on h2 "**********" at bounding box center [531, 340] width 150 height 12
click at [513, 337] on h2 "**********" at bounding box center [531, 340] width 150 height 12
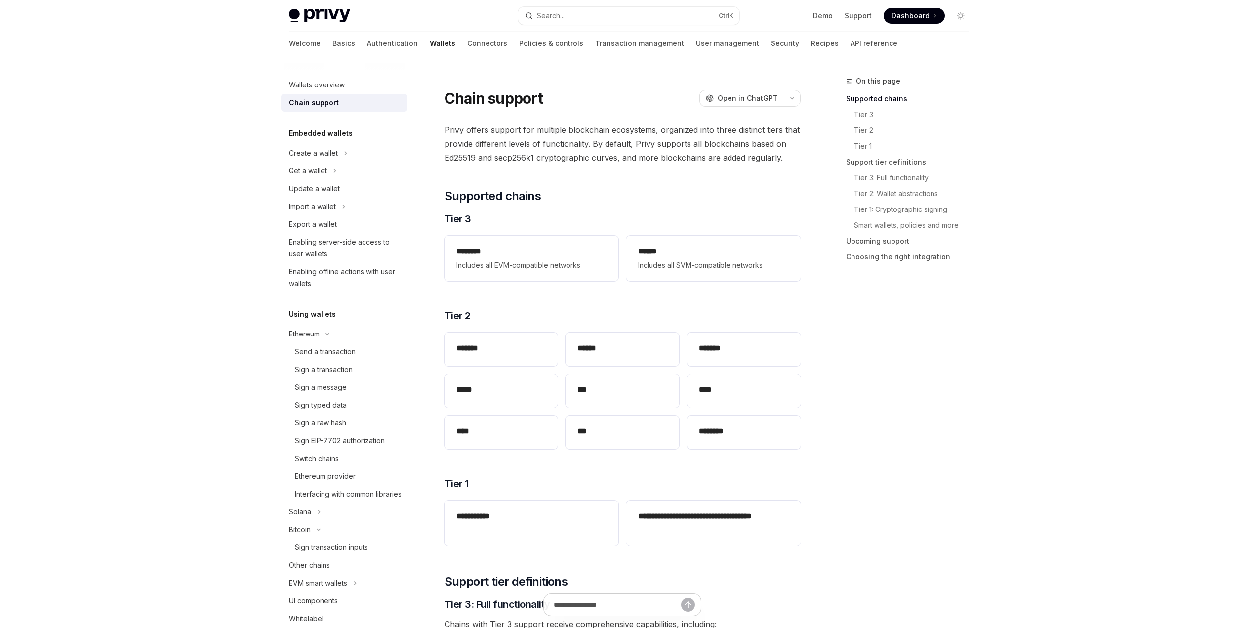
scroll to position [0, 0]
click at [766, 98] on span "Open in ChatGPT" at bounding box center [748, 100] width 60 height 10
click at [327, 12] on img at bounding box center [319, 16] width 61 height 14
type textarea "*"
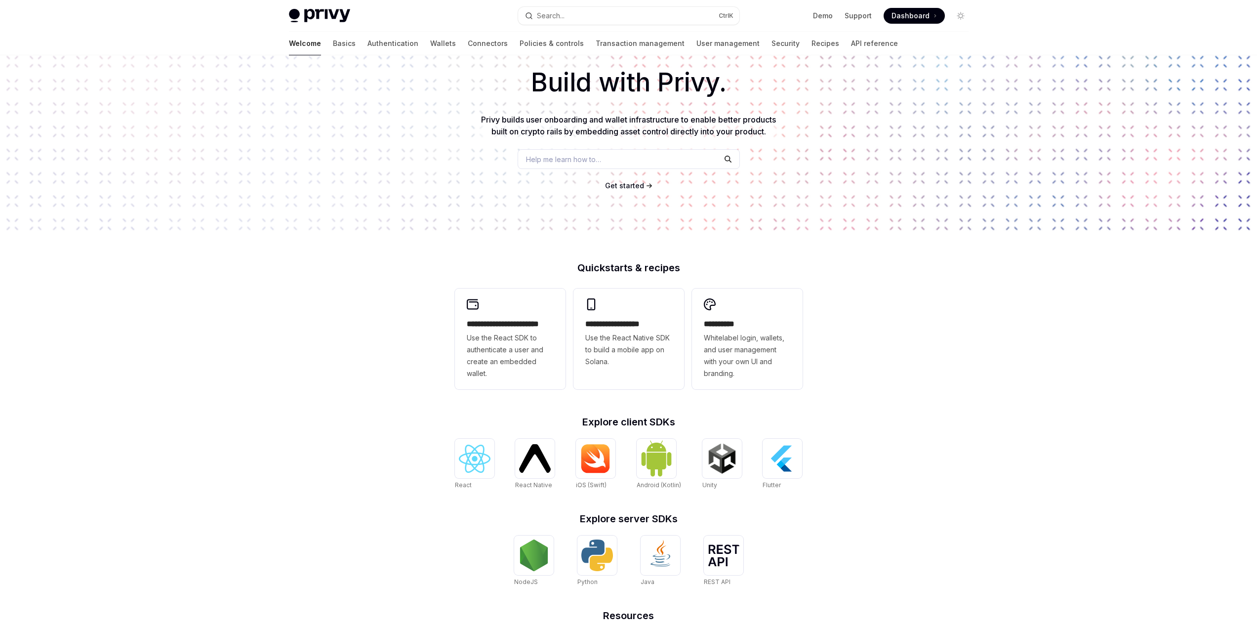
scroll to position [49, 0]
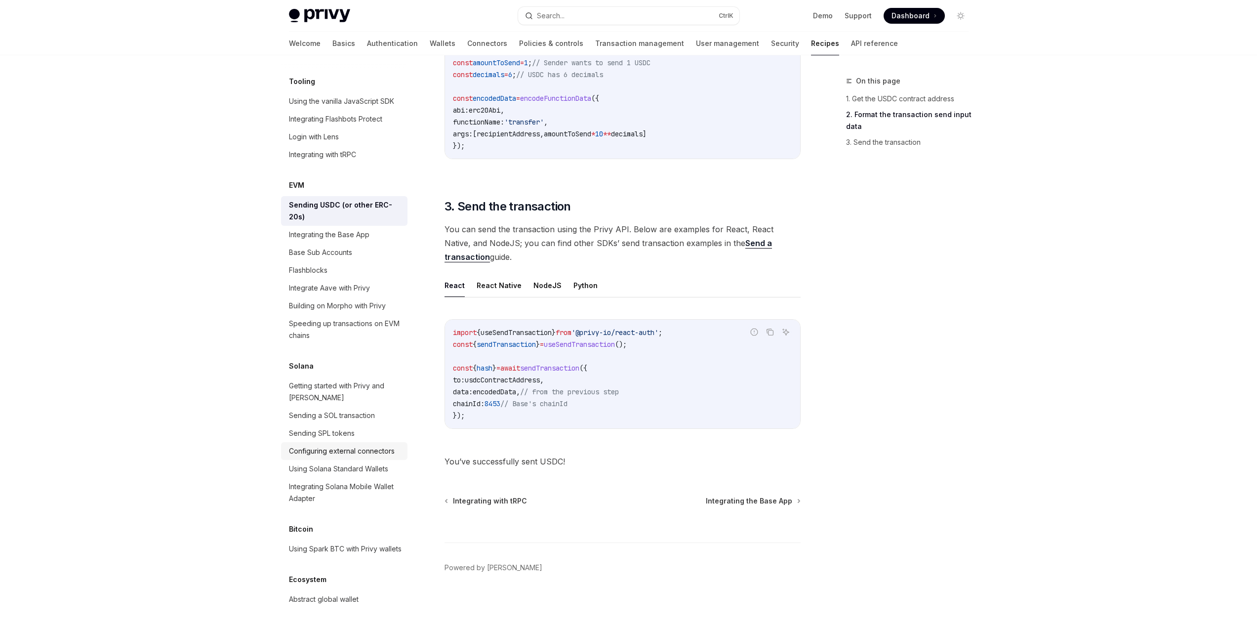
scroll to position [1392, 0]
click at [332, 543] on div "Using Spark BTC with Privy wallets" at bounding box center [345, 549] width 113 height 12
type textarea "*"
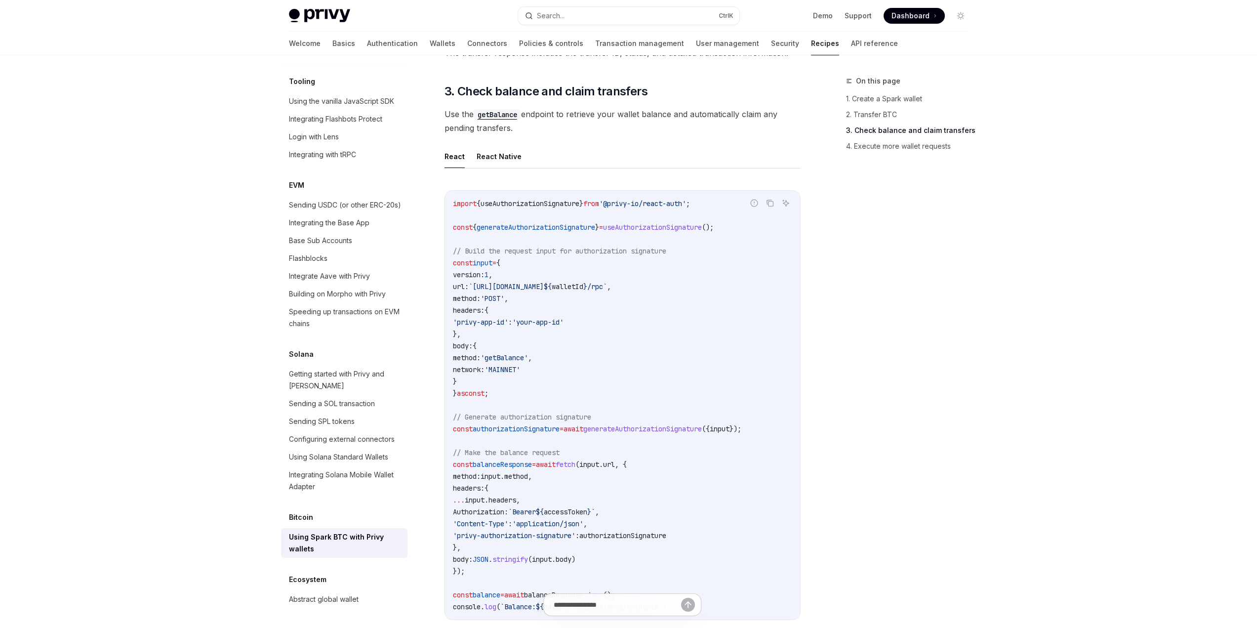
scroll to position [1333, 0]
